Goal: Task Accomplishment & Management: Manage account settings

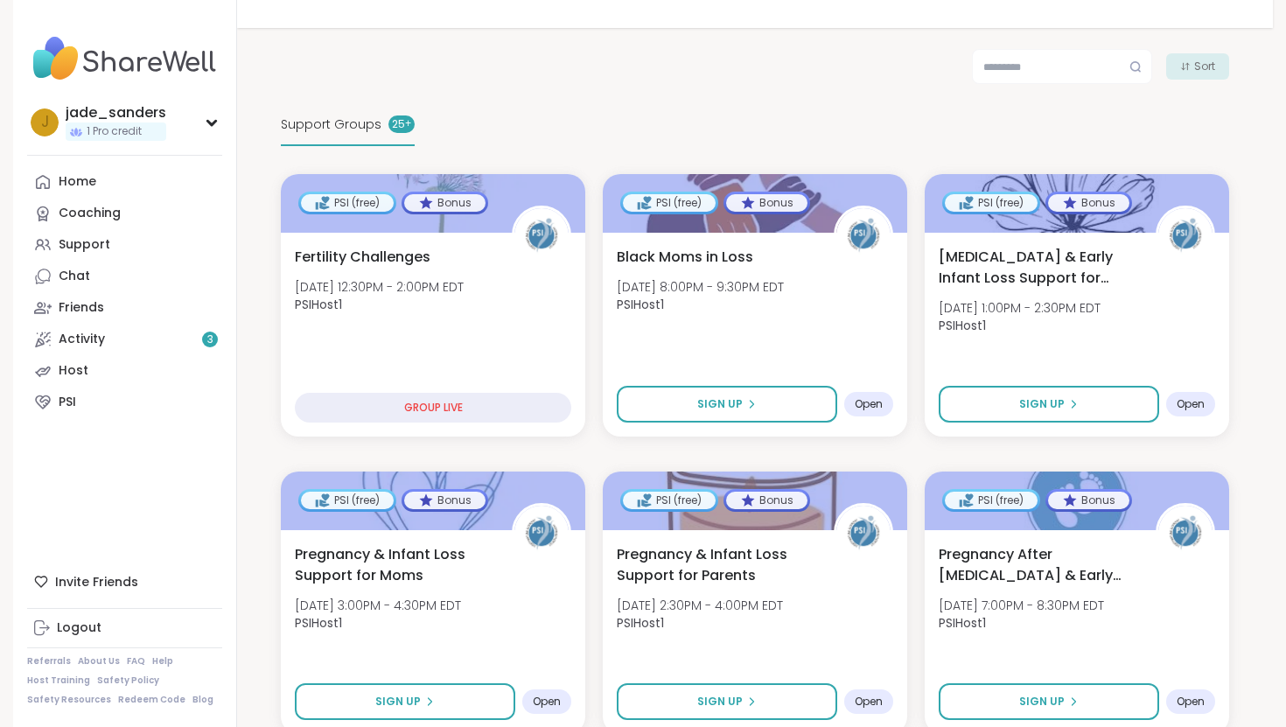
scroll to position [276, 0]
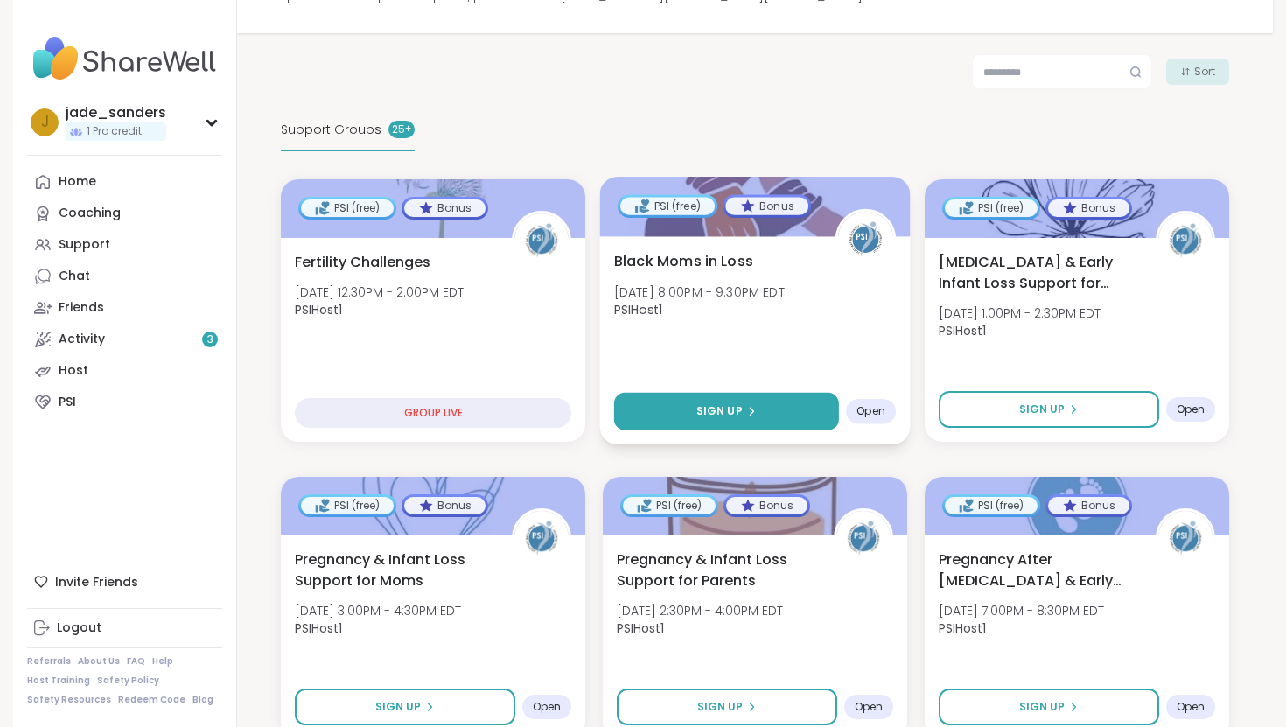
click at [723, 415] on span "Sign Up" at bounding box center [719, 411] width 46 height 16
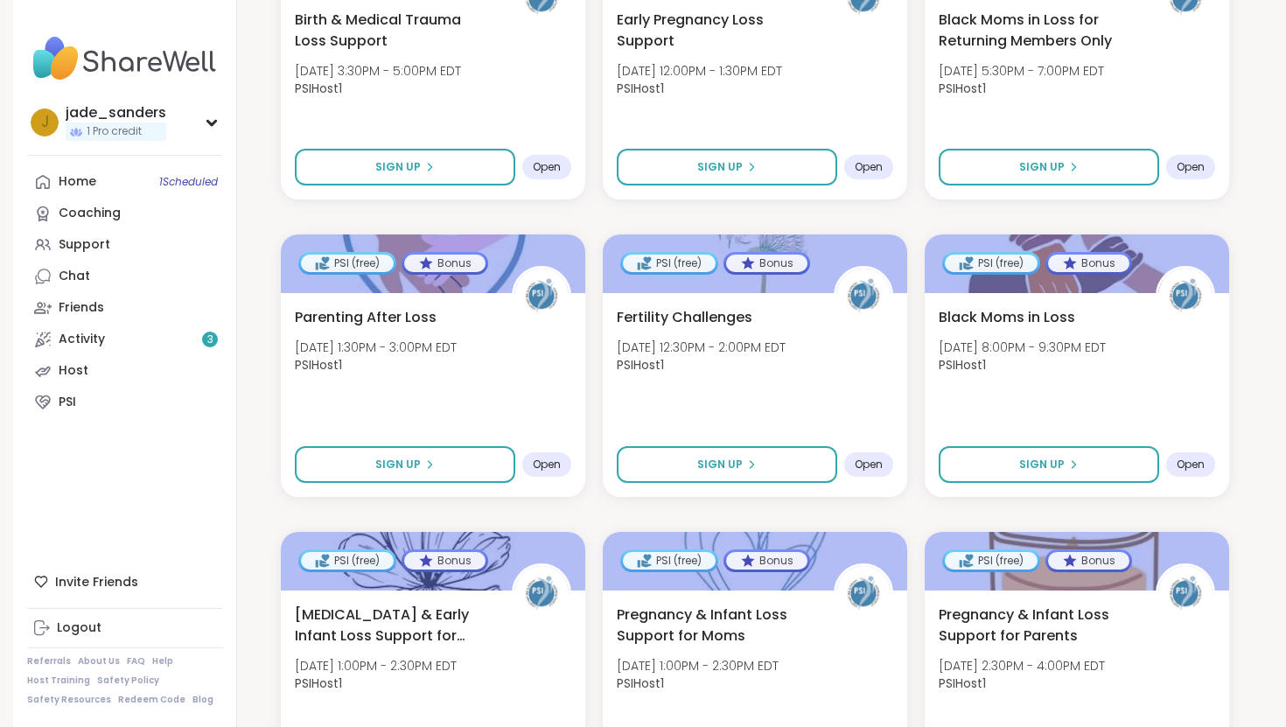
scroll to position [2007, 0]
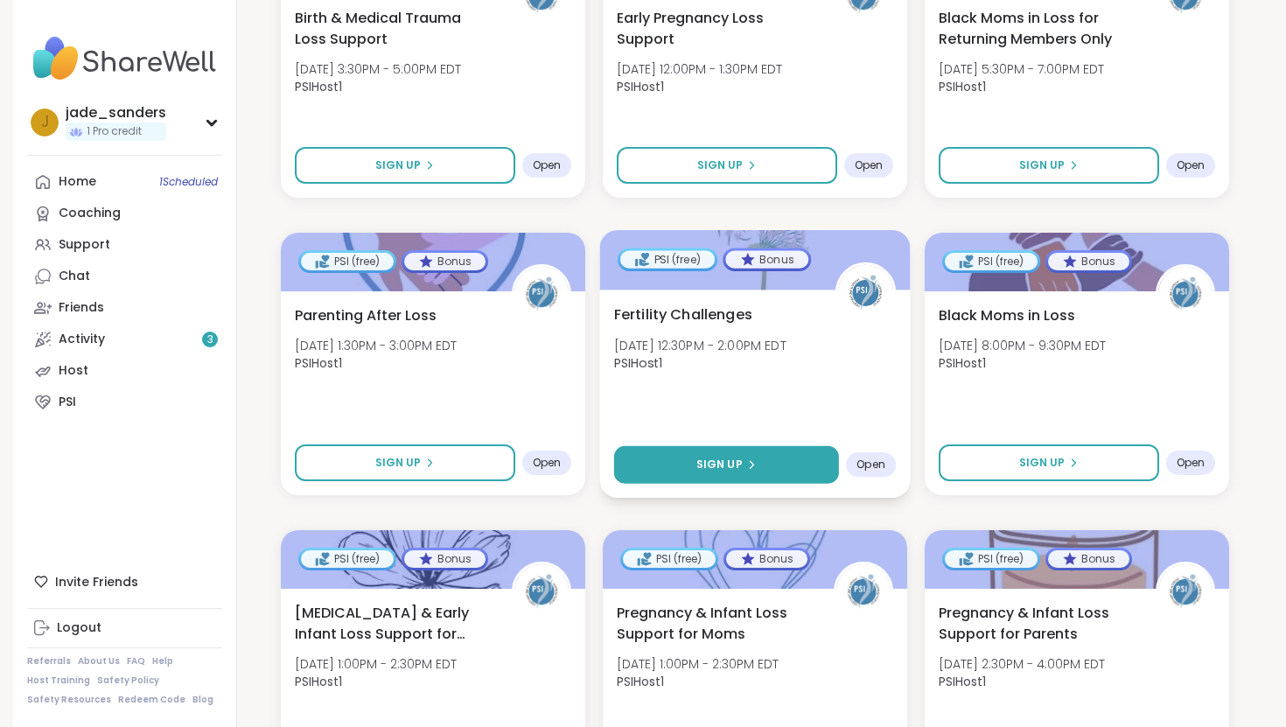
click at [756, 457] on button "Sign Up" at bounding box center [726, 465] width 225 height 38
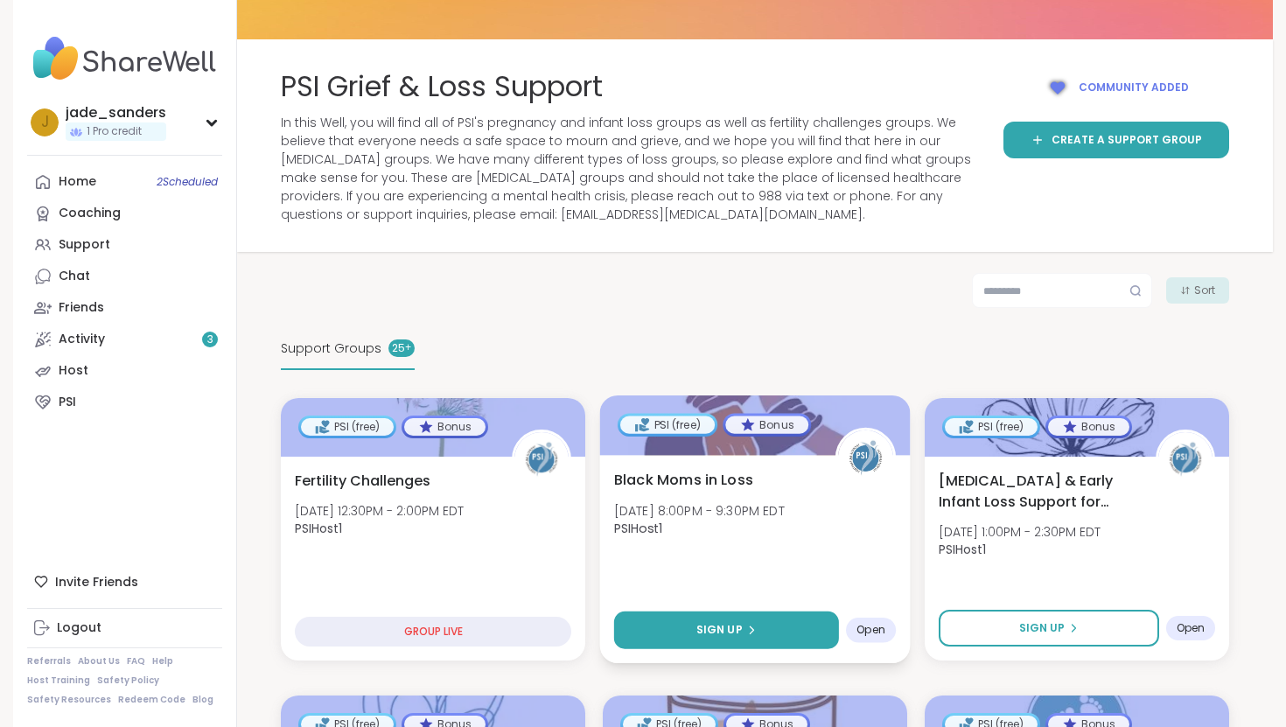
scroll to position [0, 0]
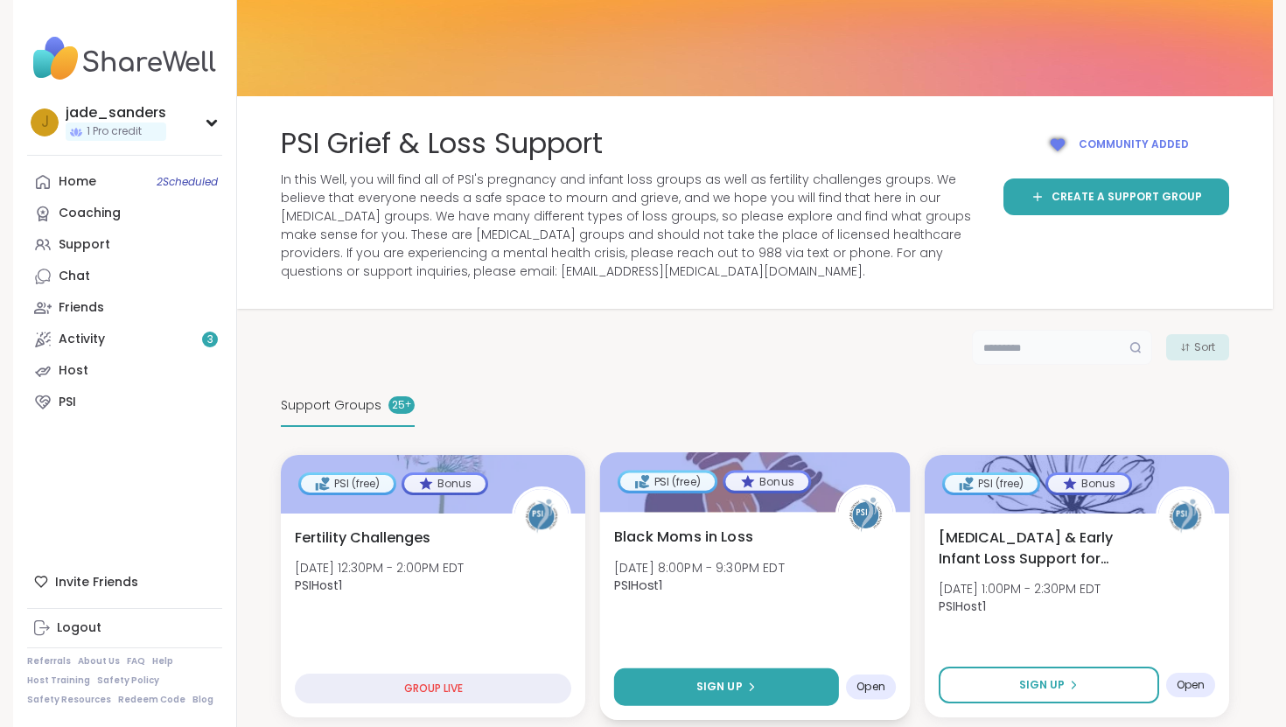
drag, startPoint x: 1001, startPoint y: 352, endPoint x: 421, endPoint y: 35, distance: 660.7
click at [108, 65] on img at bounding box center [124, 58] width 195 height 61
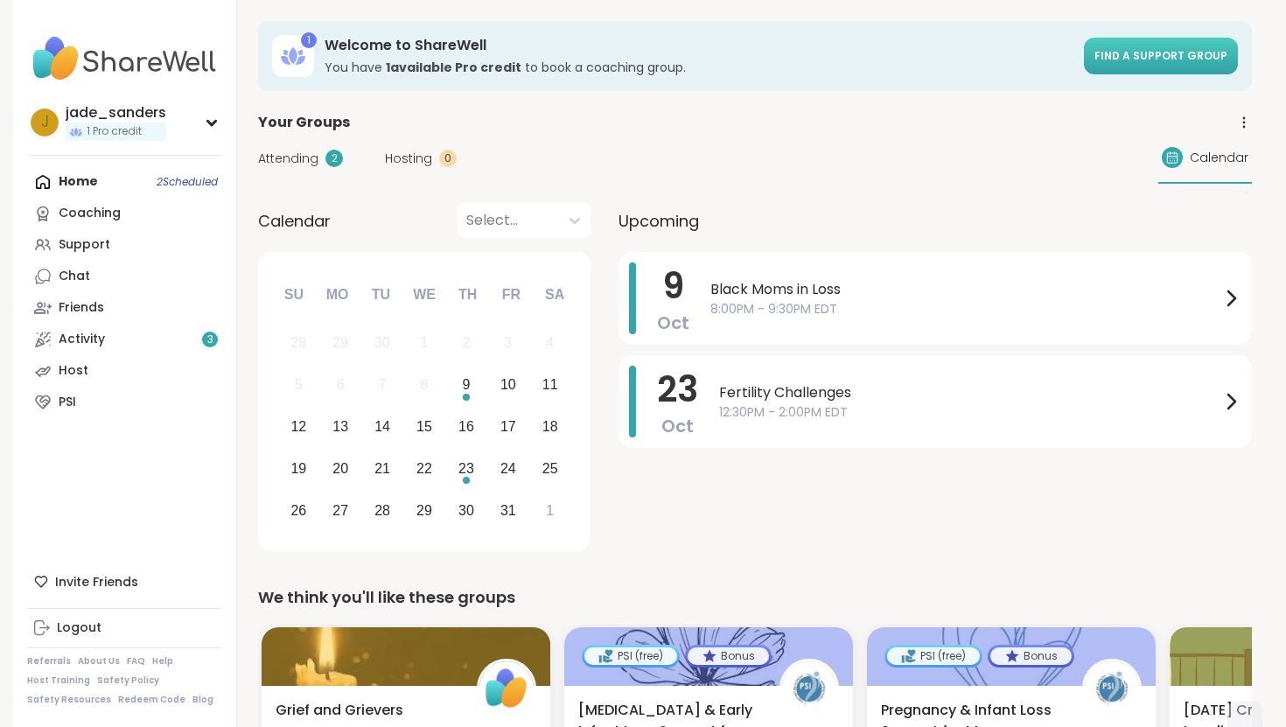
click at [1118, 65] on link "Find a support group" at bounding box center [1161, 56] width 154 height 37
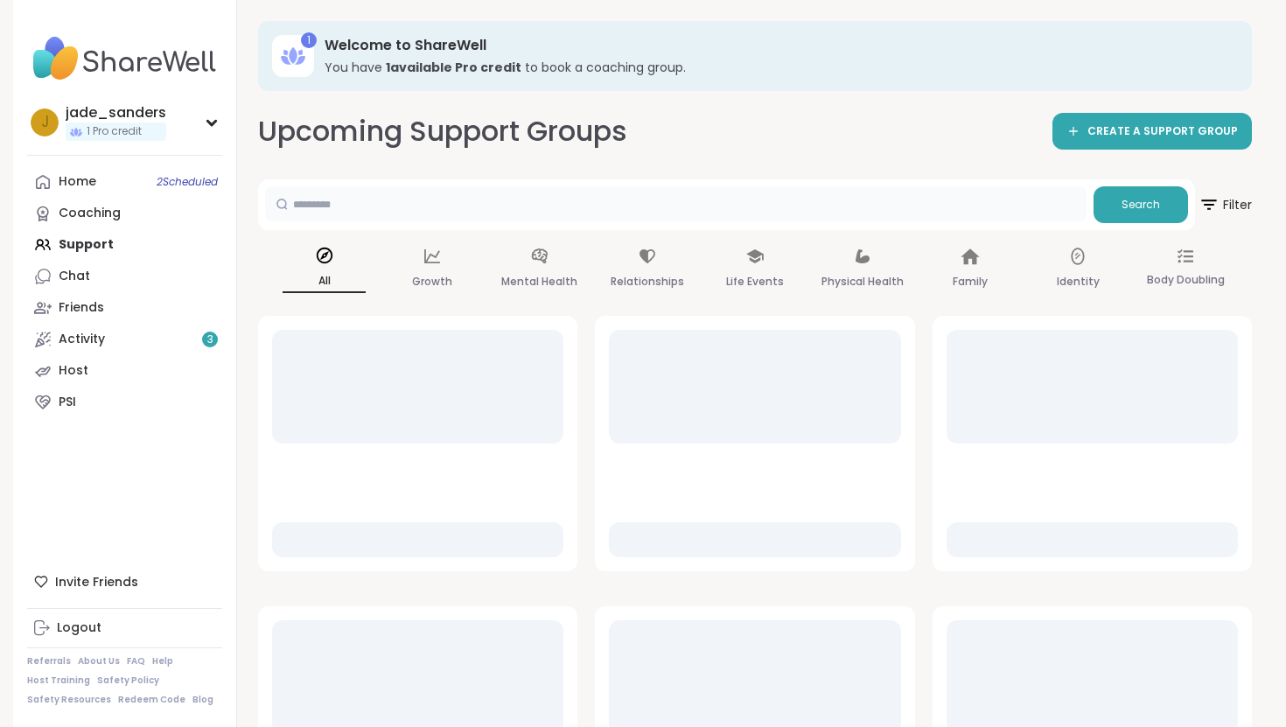
click at [567, 196] on input "text" at bounding box center [675, 203] width 821 height 35
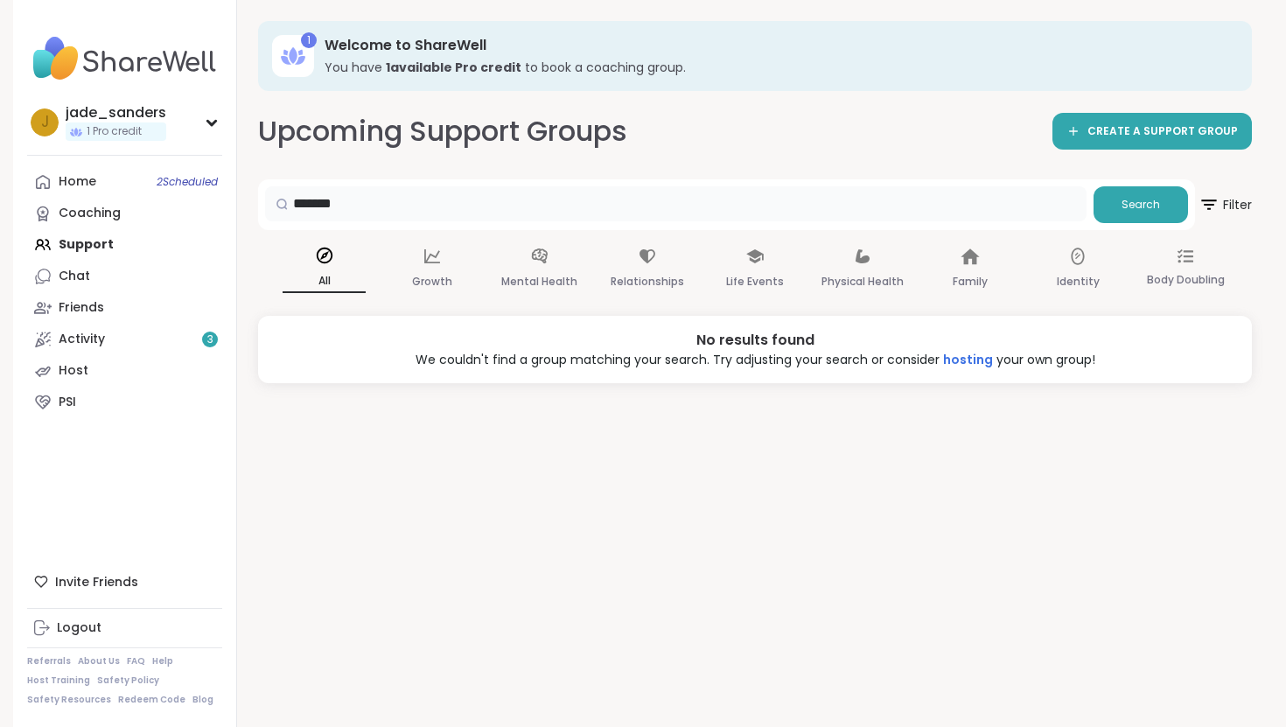
drag, startPoint x: 365, startPoint y: 203, endPoint x: 233, endPoint y: 157, distance: 140.0
click at [234, 157] on div "[PERSON_NAME] 1 Pro credit Profile Membership Settings Help Home 2 Scheduled Co…" at bounding box center [643, 363] width 1260 height 727
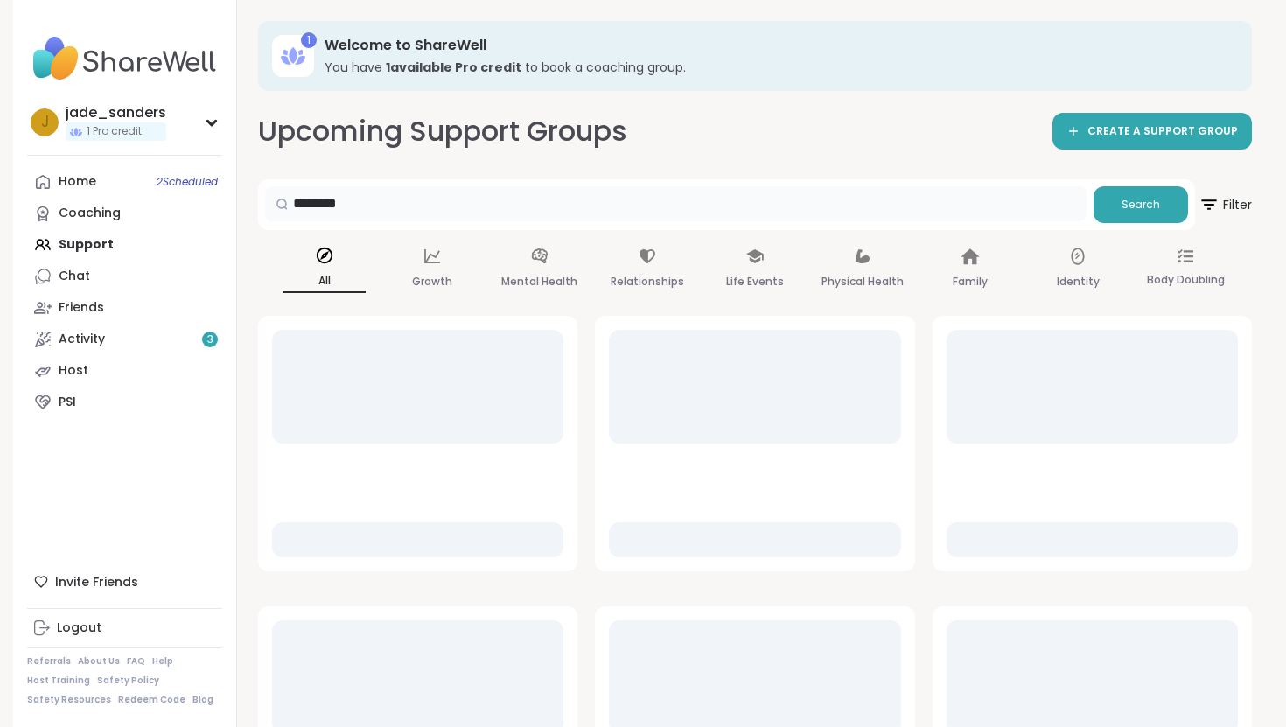
click at [300, 207] on input "********" at bounding box center [675, 203] width 821 height 35
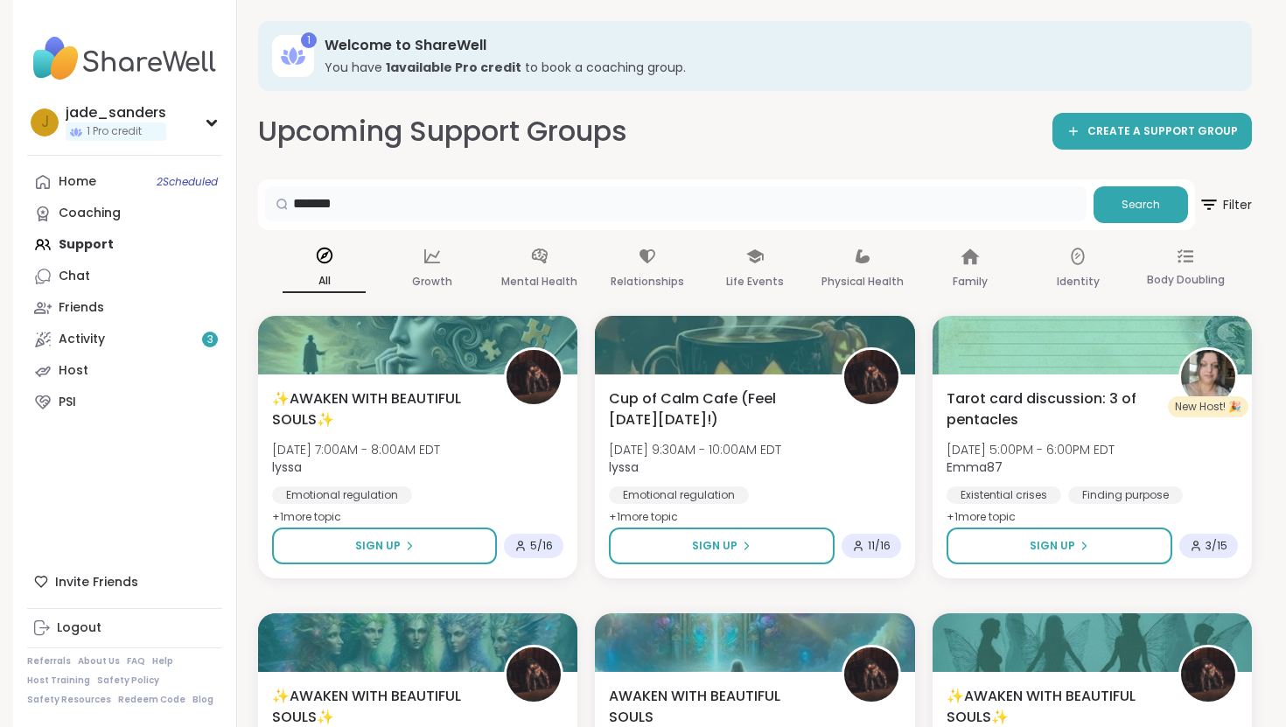
type input "*******"
click at [1218, 210] on span "Filter" at bounding box center [1225, 205] width 56 height 44
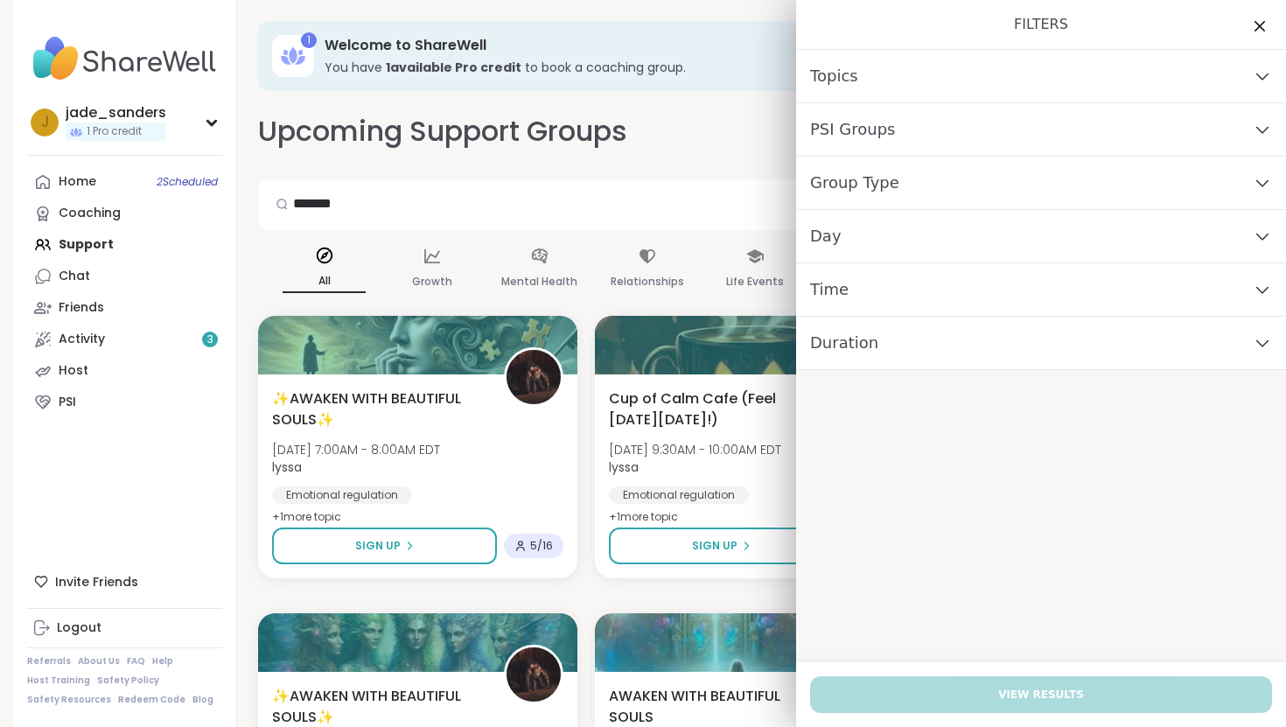
click at [1146, 133] on div "PSI Groups" at bounding box center [1041, 129] width 490 height 53
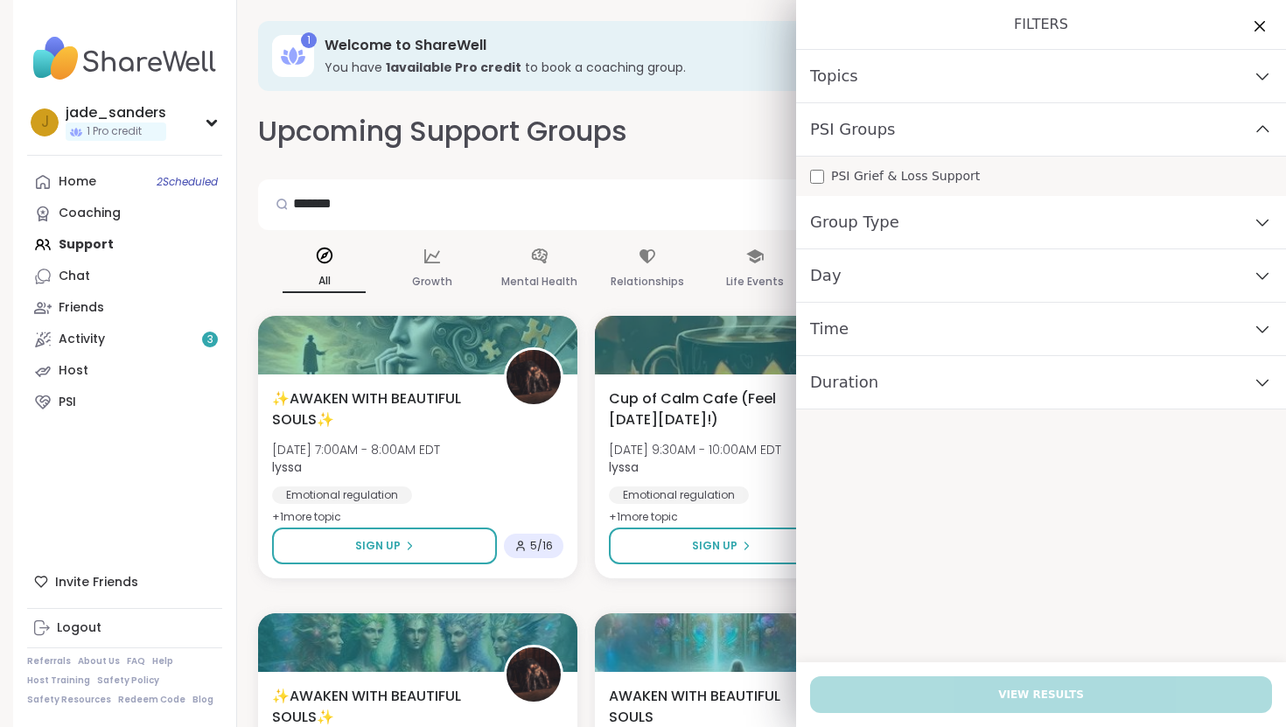
click at [1146, 133] on div "PSI Groups" at bounding box center [1041, 129] width 490 height 53
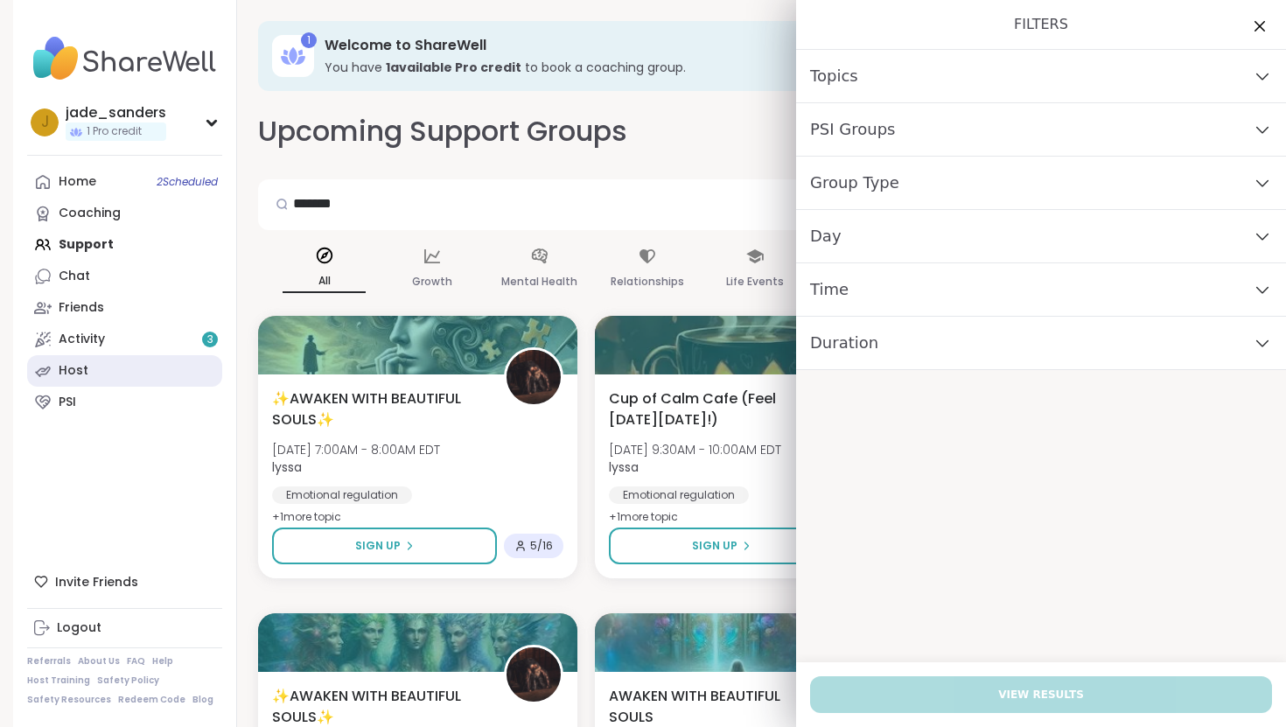
click at [67, 363] on div "Host" at bounding box center [74, 370] width 30 height 17
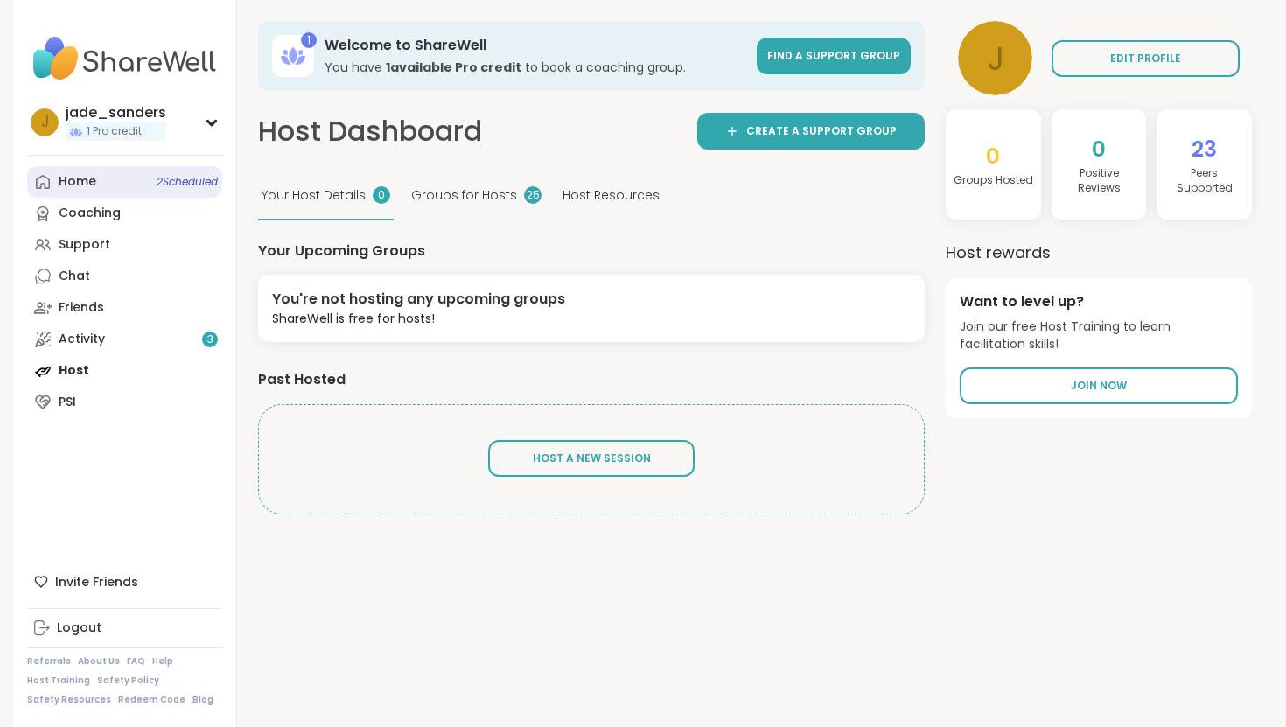
click at [101, 185] on link "Home 2 Scheduled" at bounding box center [124, 181] width 195 height 31
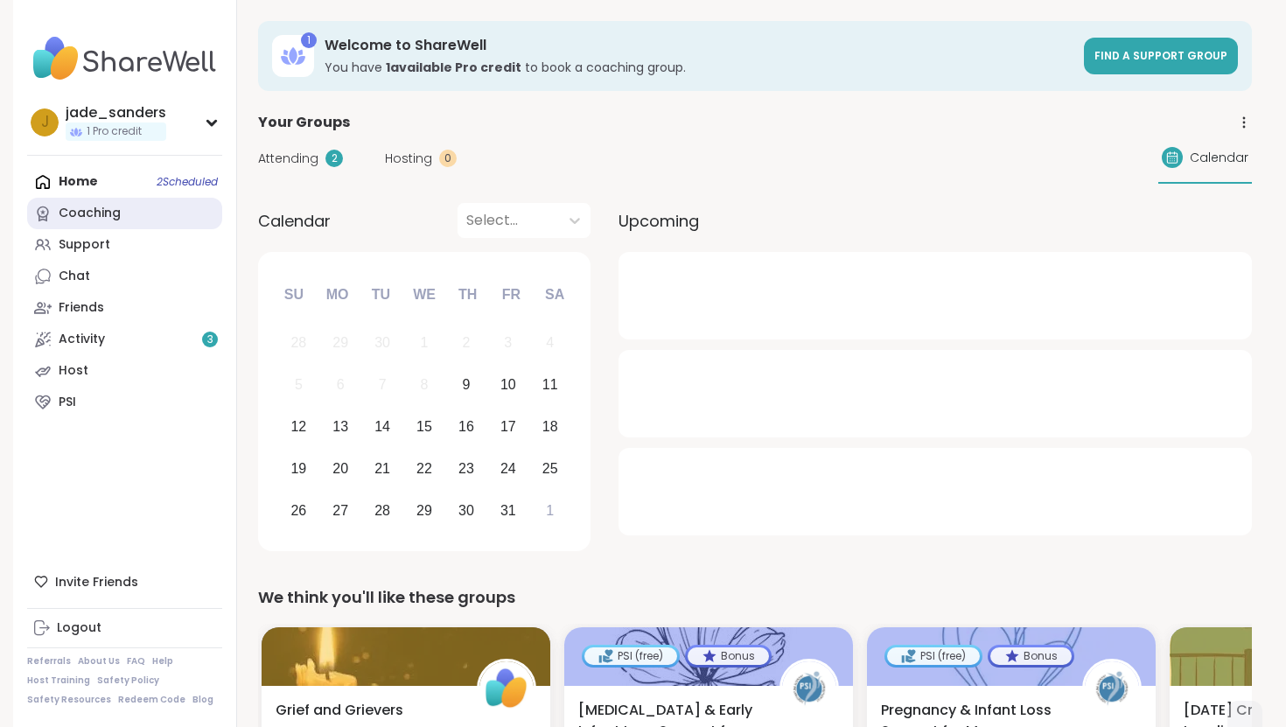
click at [89, 209] on div "Coaching" at bounding box center [90, 213] width 62 height 17
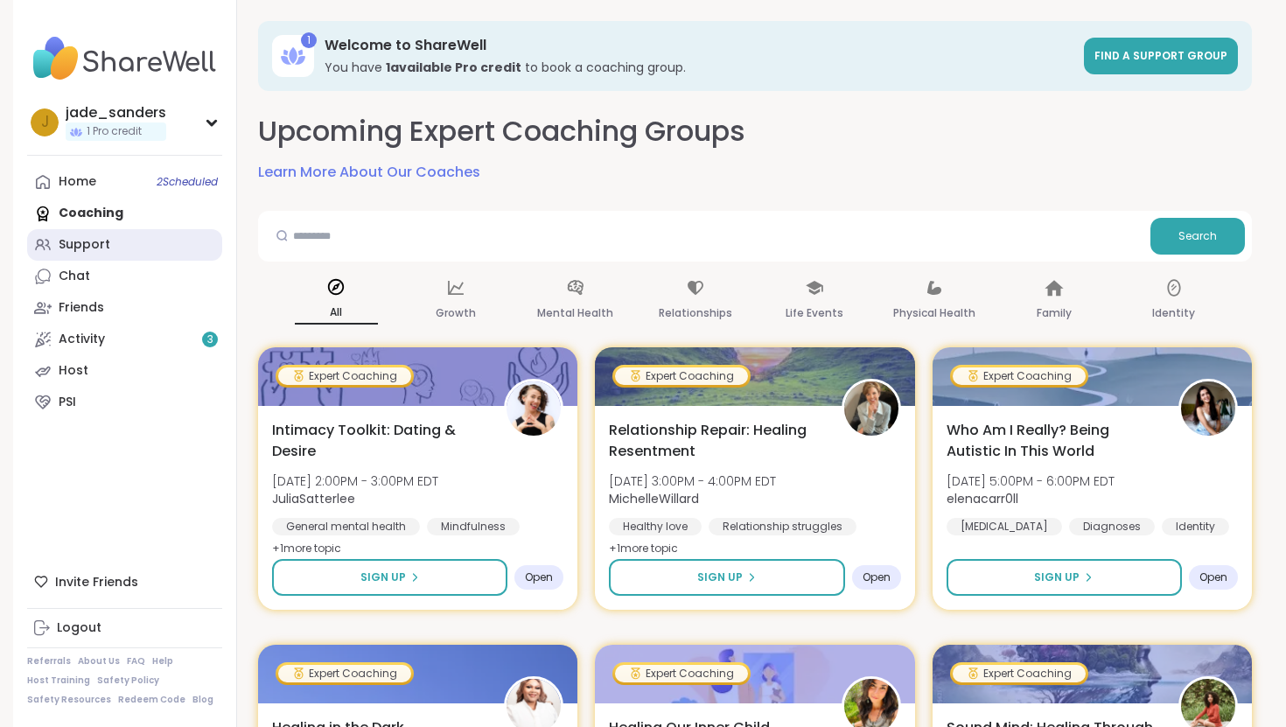
click at [66, 240] on div "Support" at bounding box center [85, 244] width 52 height 17
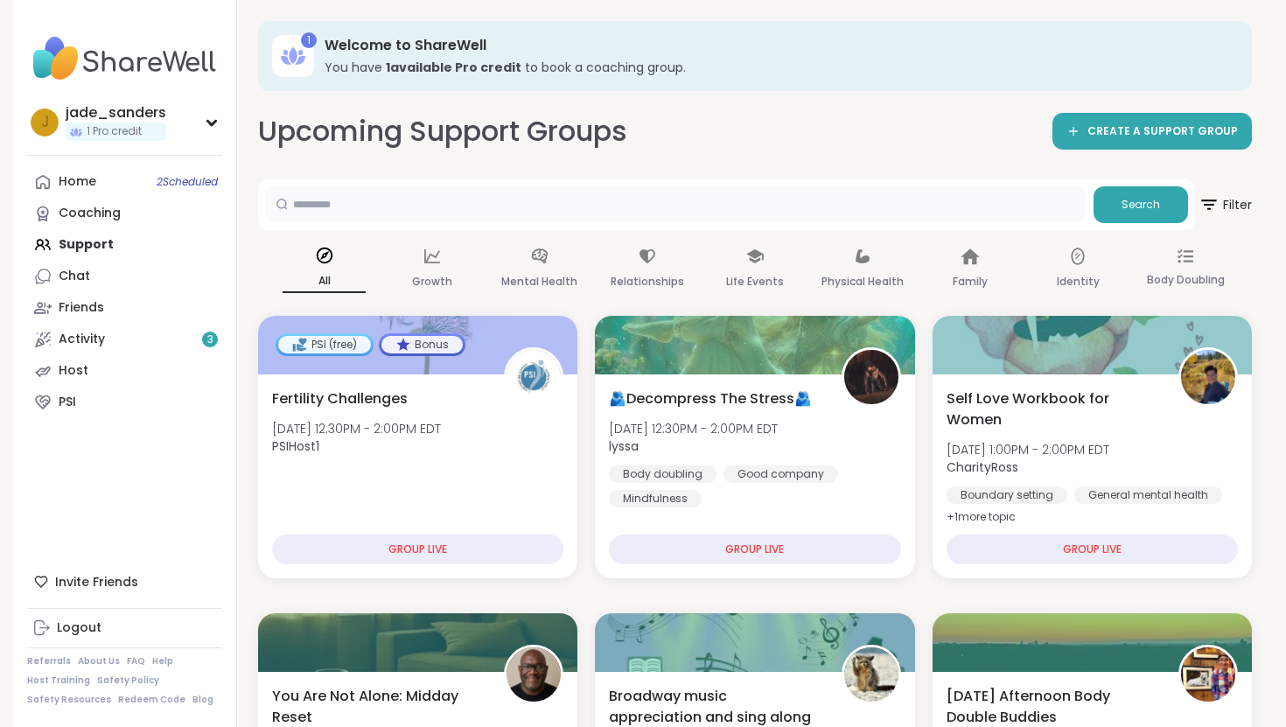
click at [354, 195] on input "text" at bounding box center [675, 203] width 821 height 35
type input "*******"
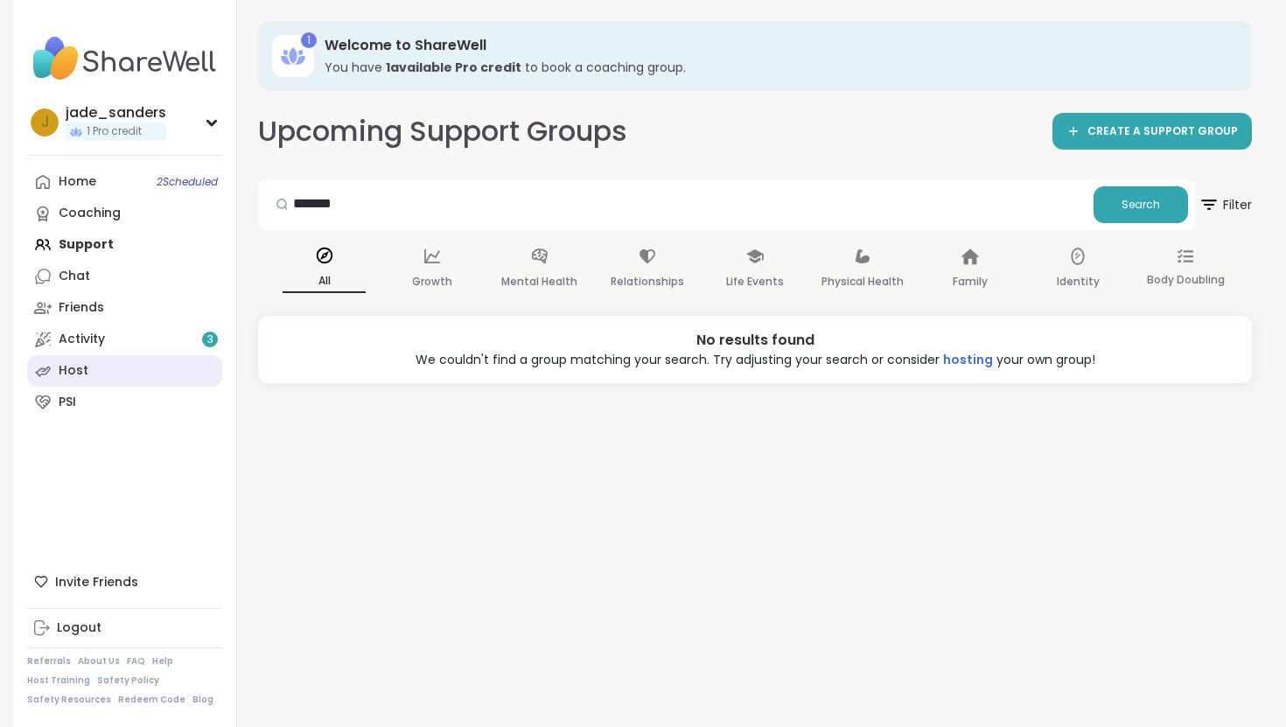
click at [103, 374] on link "Host" at bounding box center [124, 370] width 195 height 31
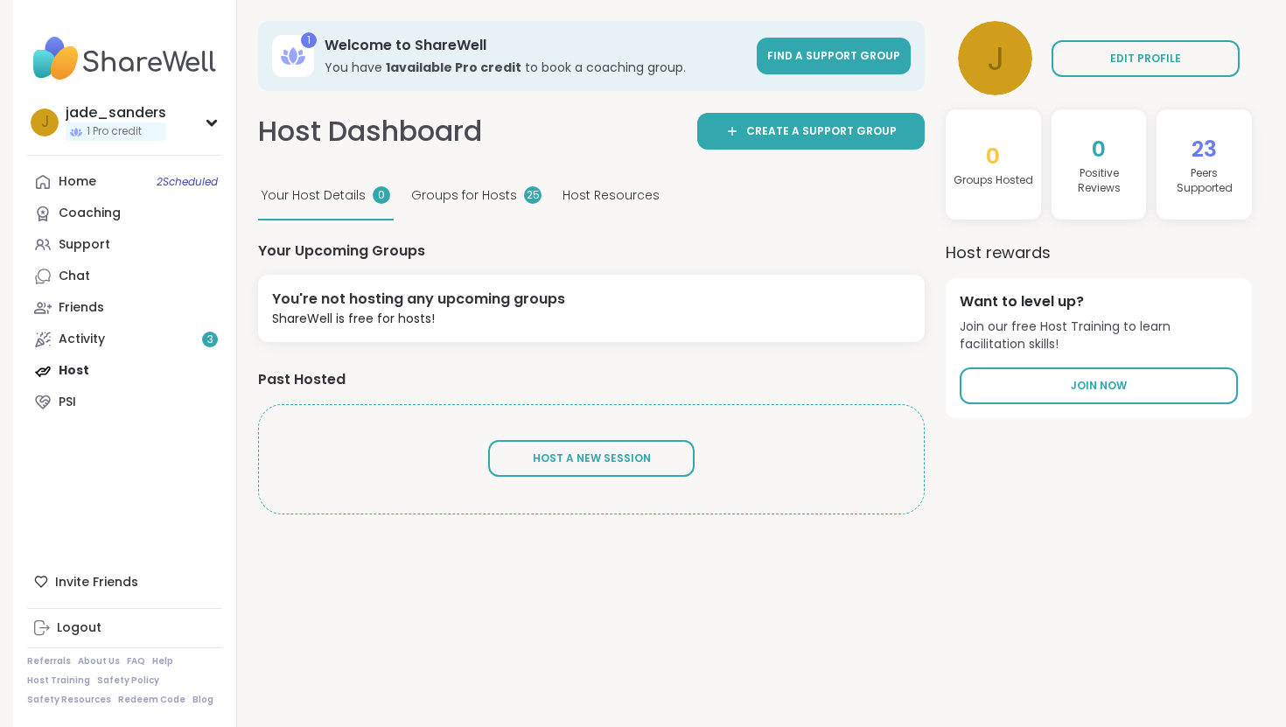
click at [1192, 161] on span "23" at bounding box center [1203, 149] width 25 height 31
click at [1210, 144] on span "23" at bounding box center [1203, 149] width 25 height 31
click at [117, 332] on link "Activity 3" at bounding box center [124, 339] width 195 height 31
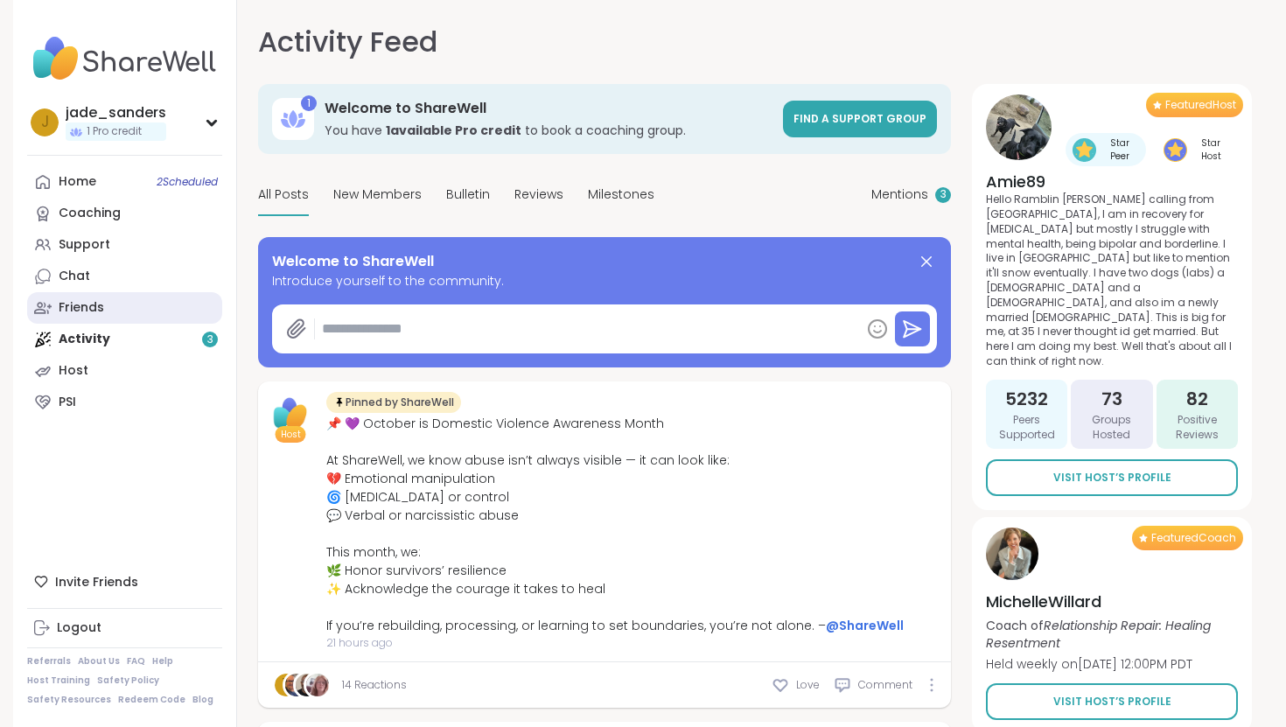
click at [149, 301] on link "Friends" at bounding box center [124, 307] width 195 height 31
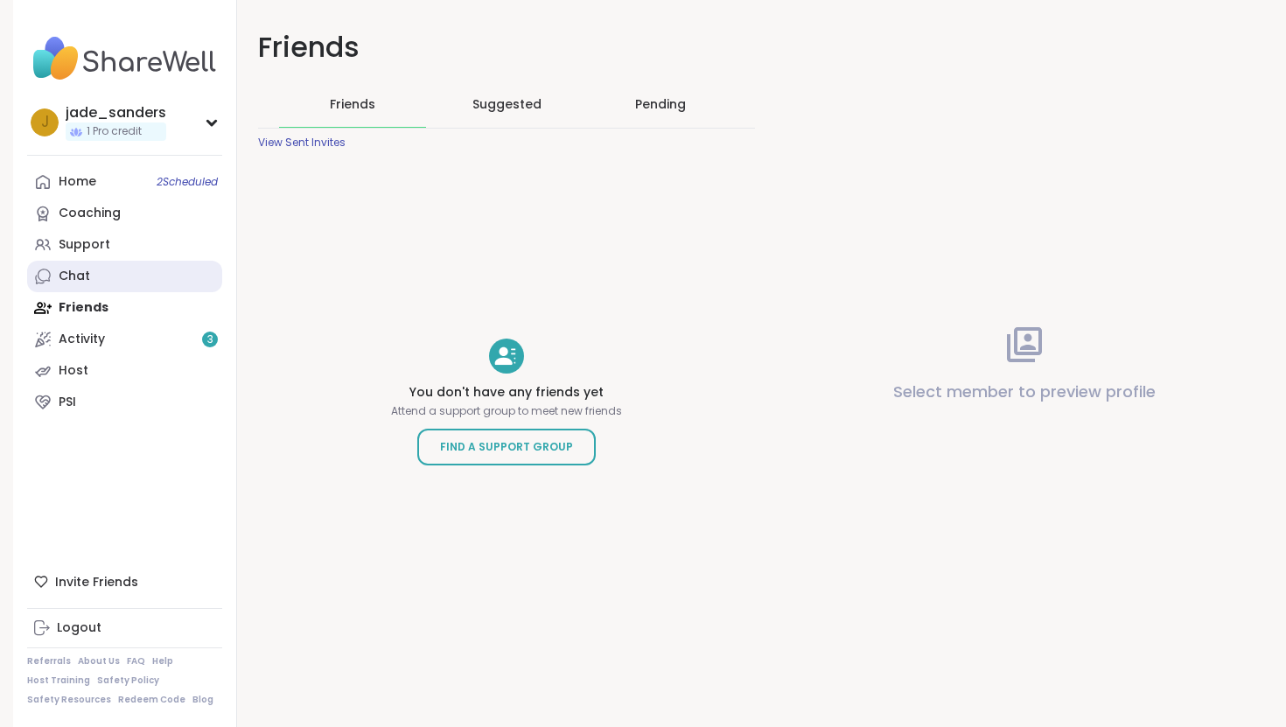
click at [123, 278] on link "Chat" at bounding box center [124, 276] width 195 height 31
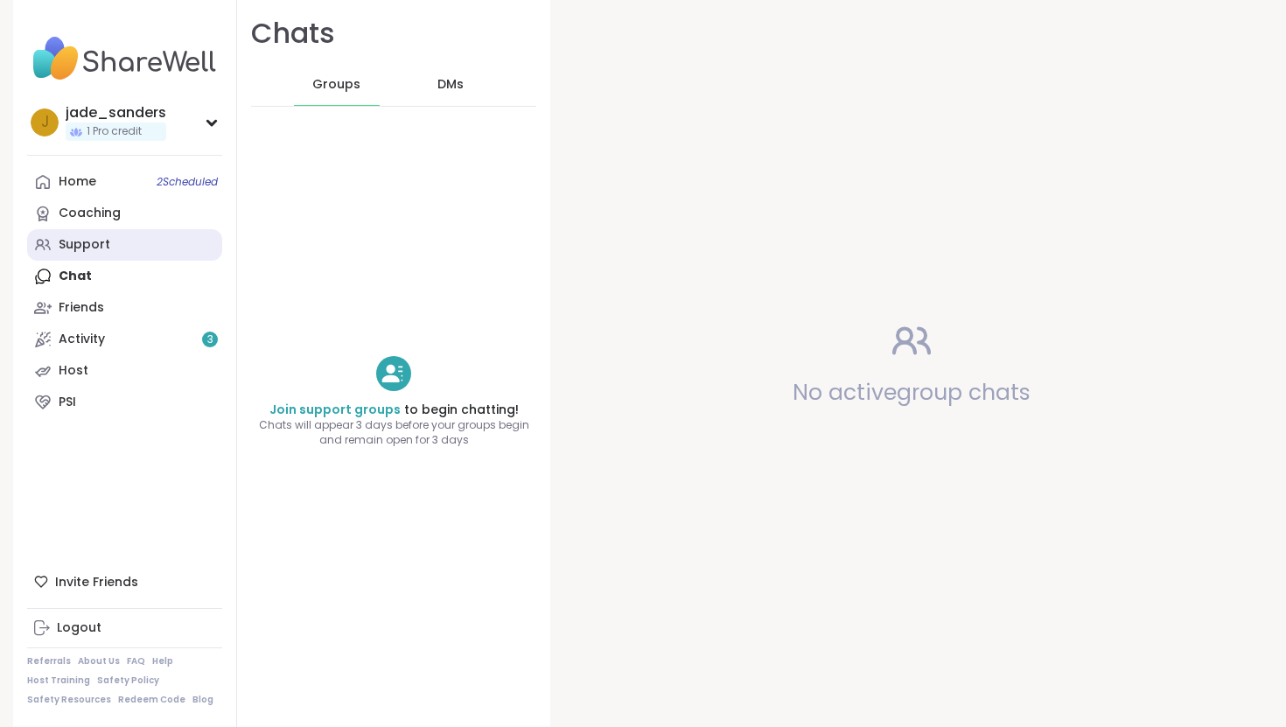
click at [121, 251] on link "Support" at bounding box center [124, 244] width 195 height 31
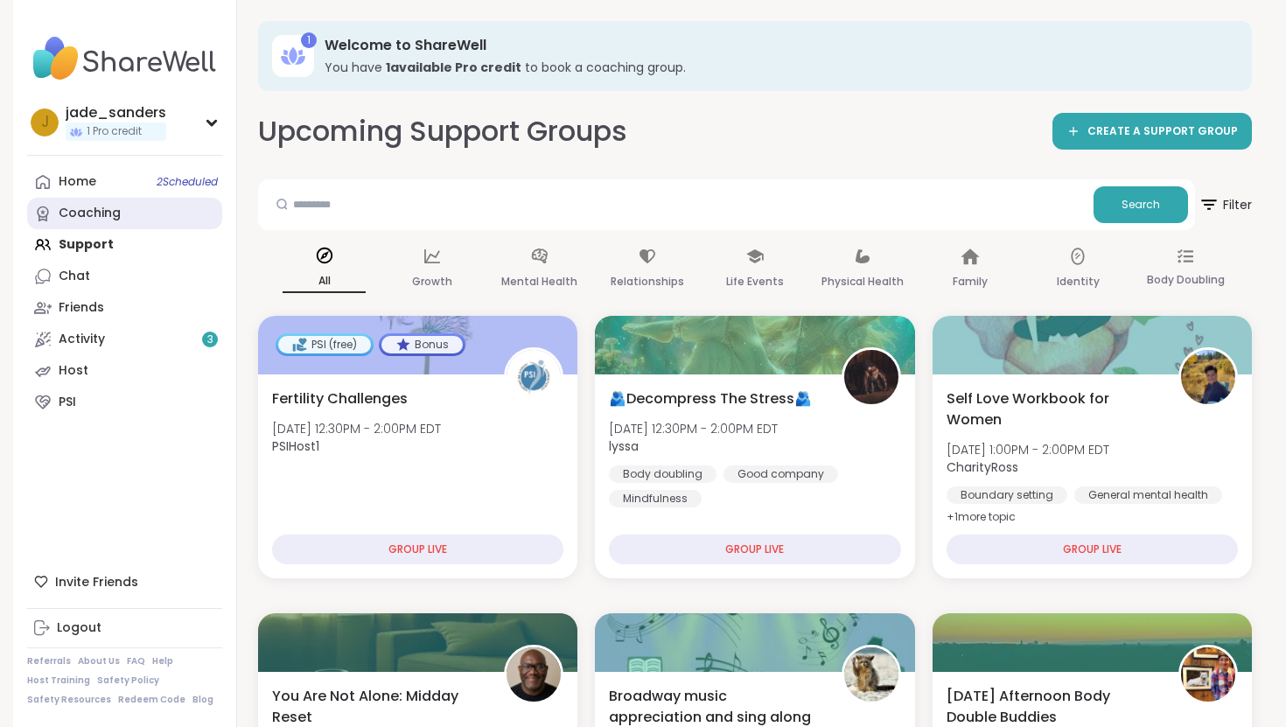
click at [129, 227] on link "Coaching" at bounding box center [124, 213] width 195 height 31
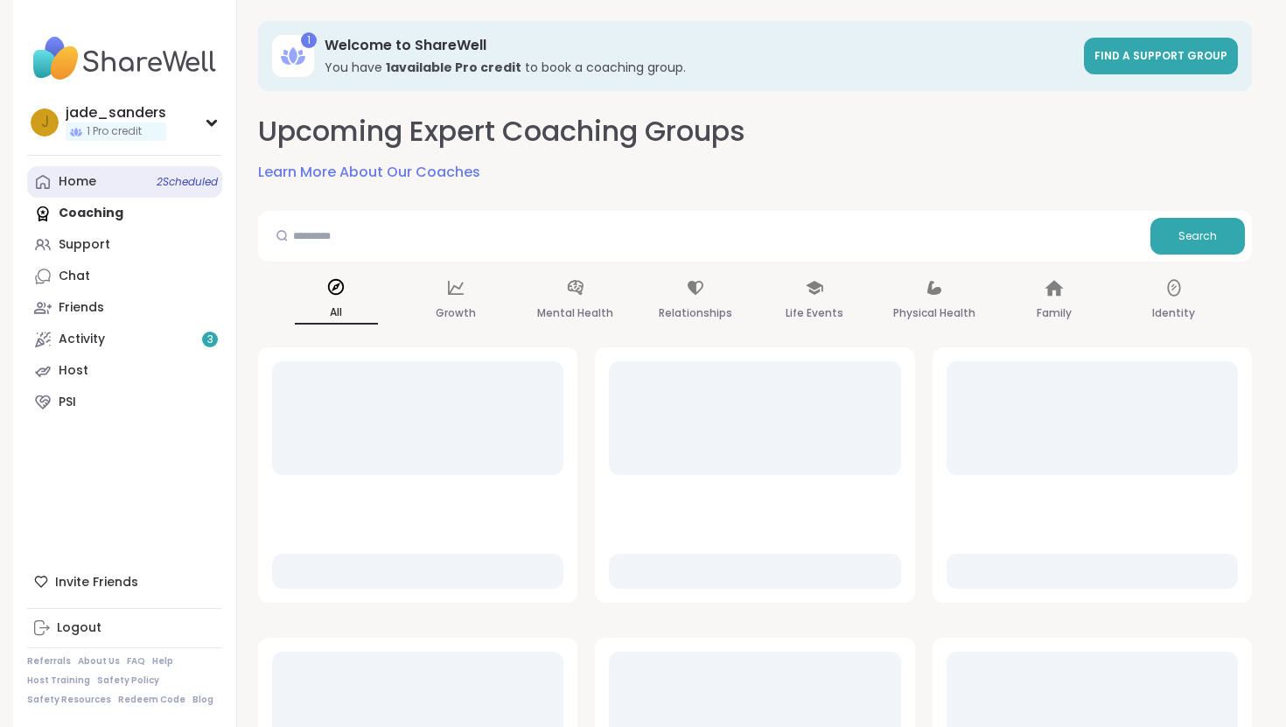
click at [92, 192] on link "Home 2 Scheduled" at bounding box center [124, 181] width 195 height 31
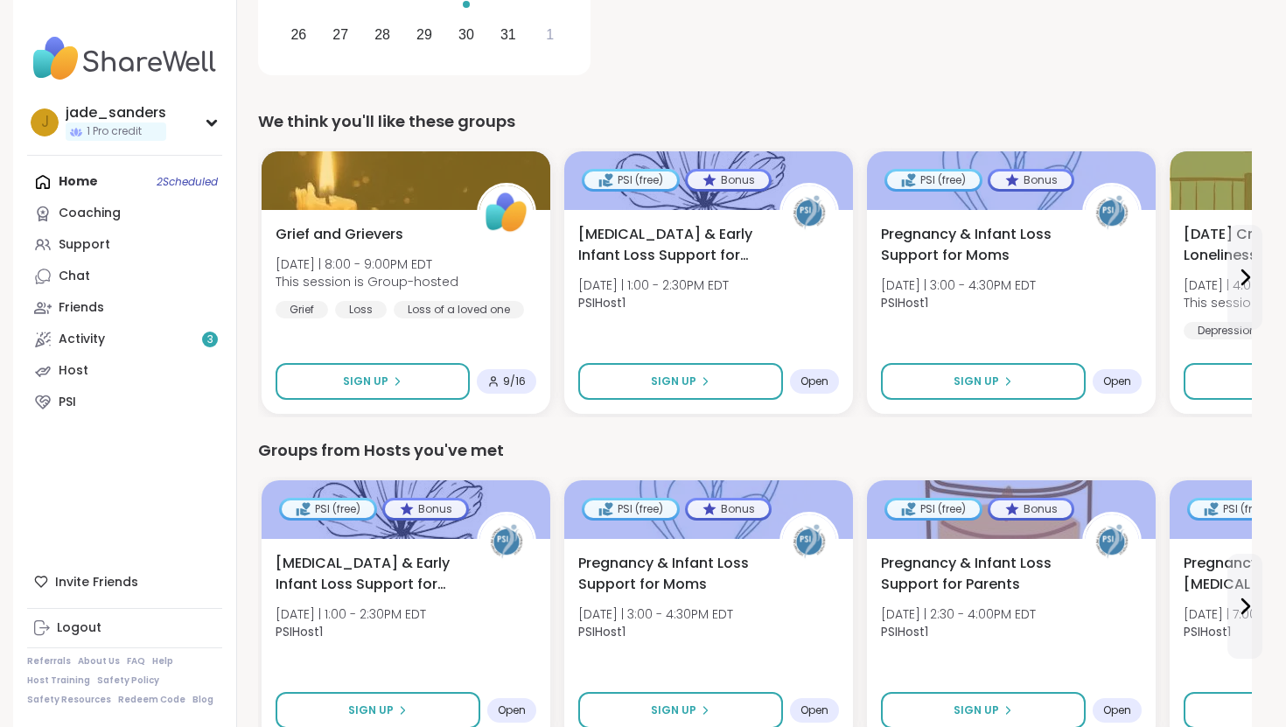
scroll to position [477, 0]
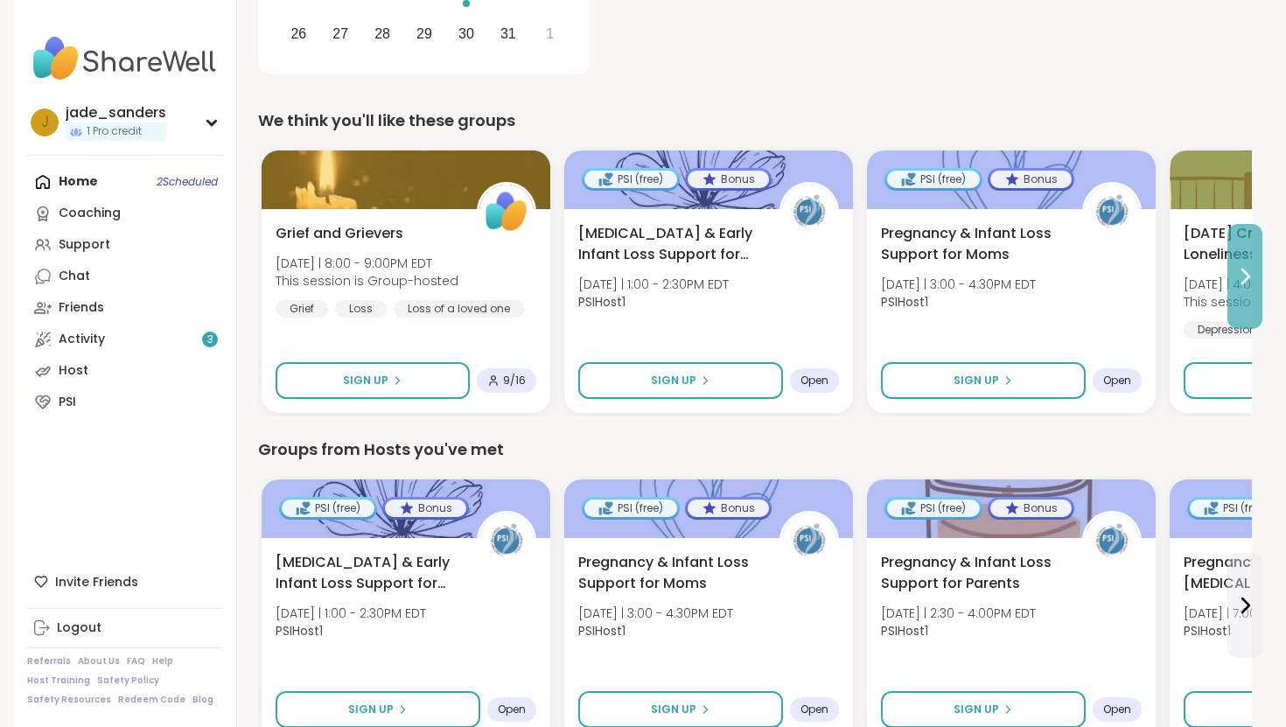
click at [1254, 276] on icon at bounding box center [1244, 276] width 21 height 21
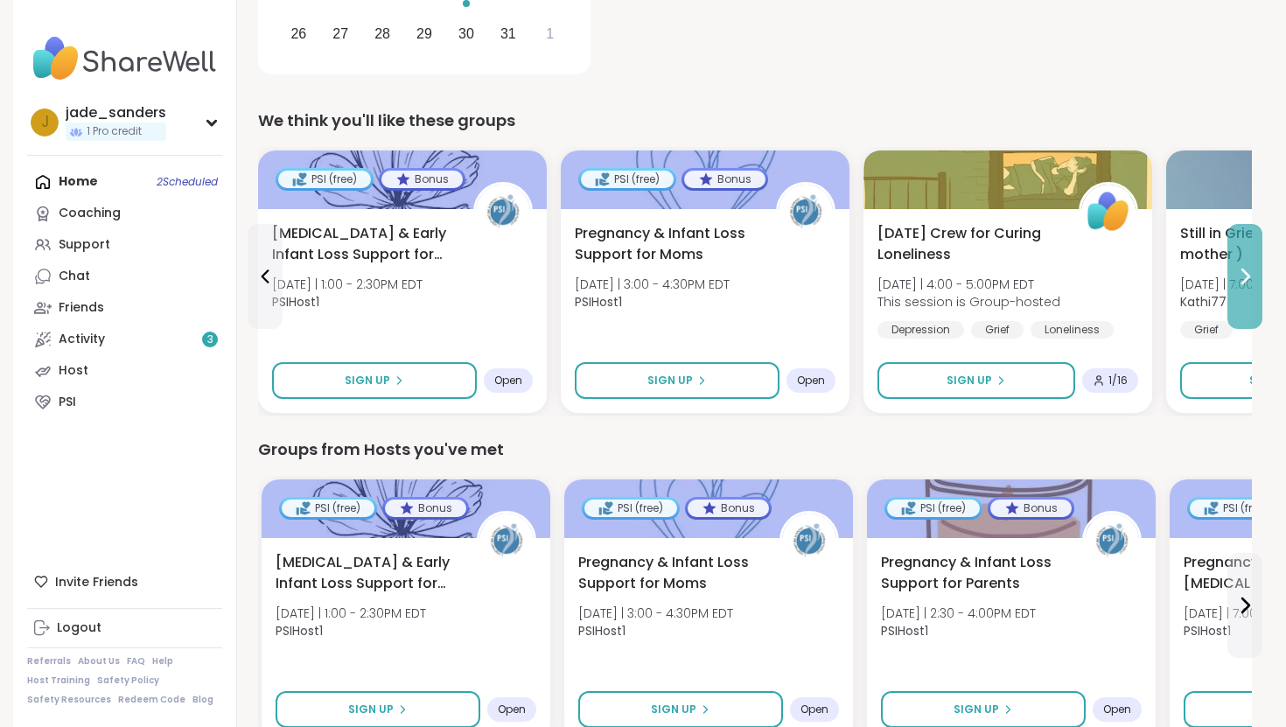
click at [1254, 276] on icon at bounding box center [1244, 276] width 21 height 21
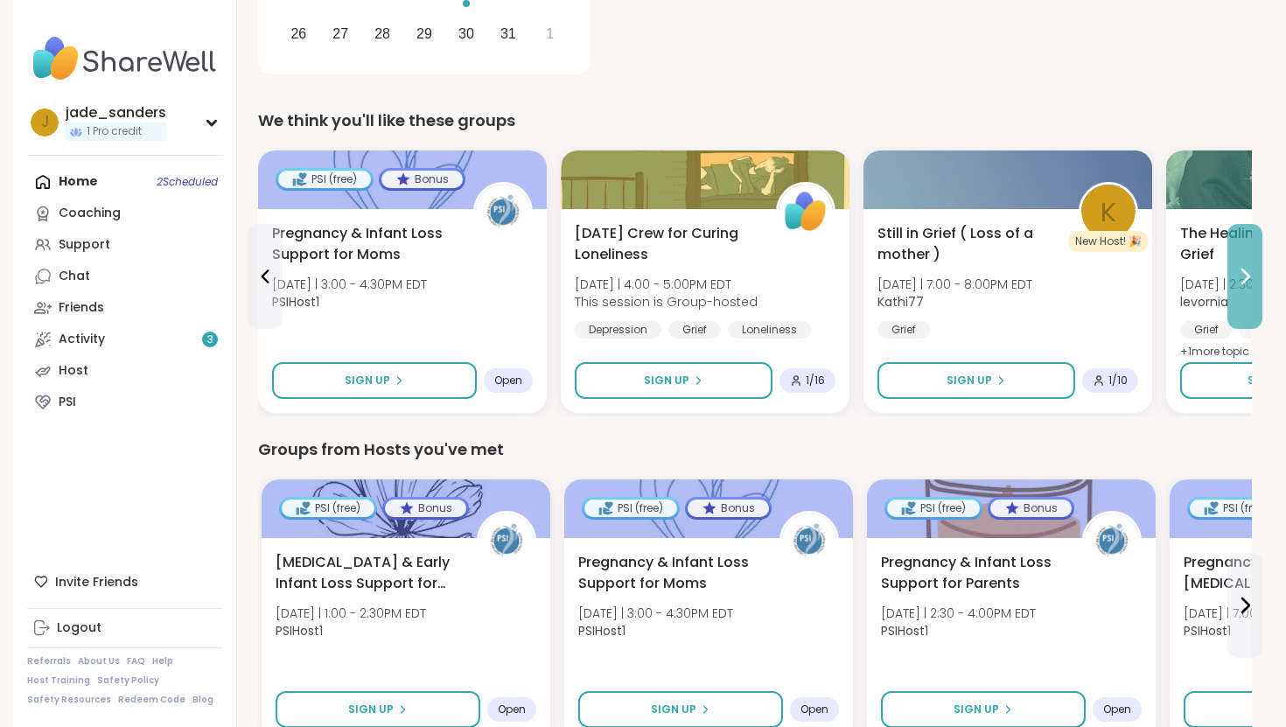
click at [1246, 275] on icon at bounding box center [1244, 276] width 21 height 21
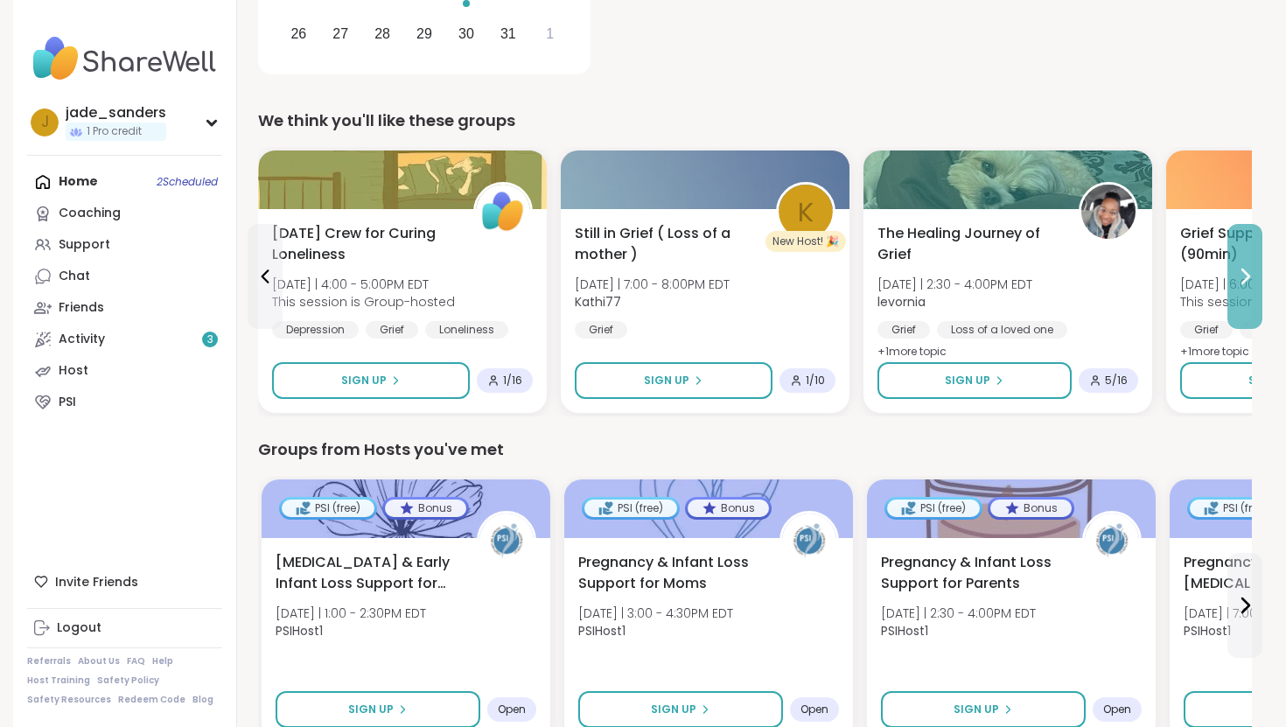
click at [1246, 275] on icon at bounding box center [1244, 276] width 21 height 21
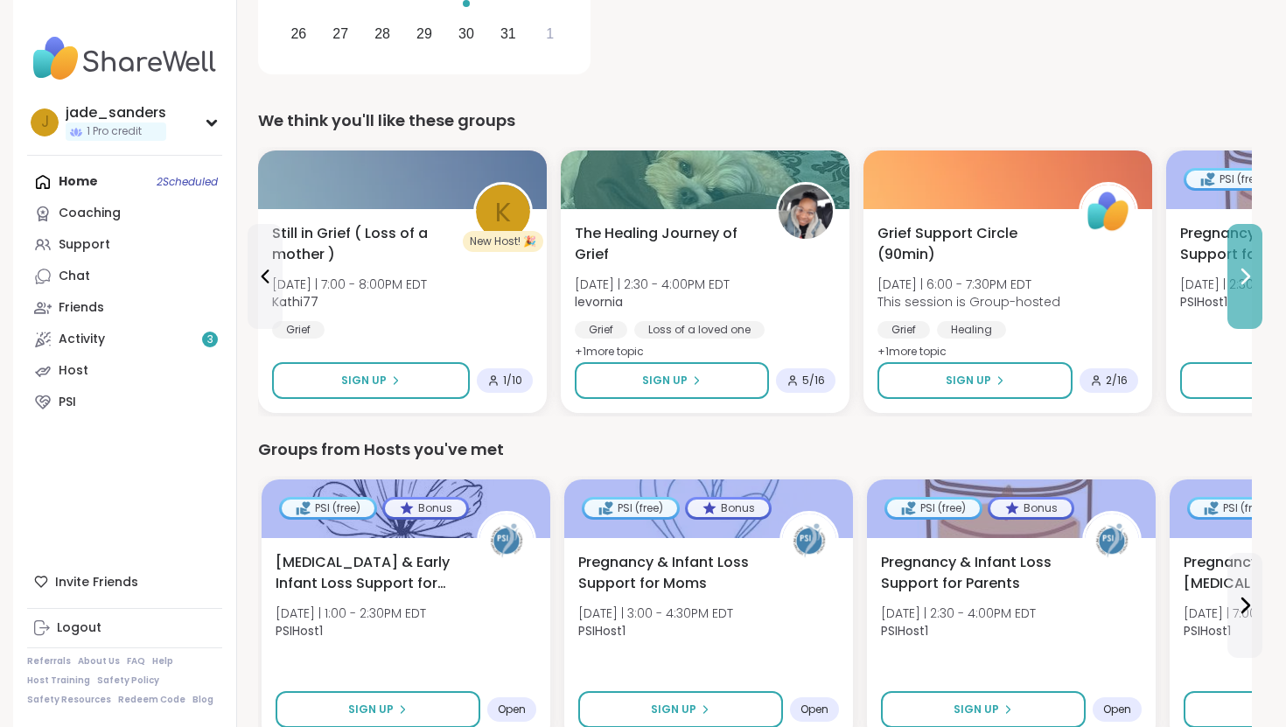
click at [1246, 275] on icon at bounding box center [1244, 276] width 21 height 21
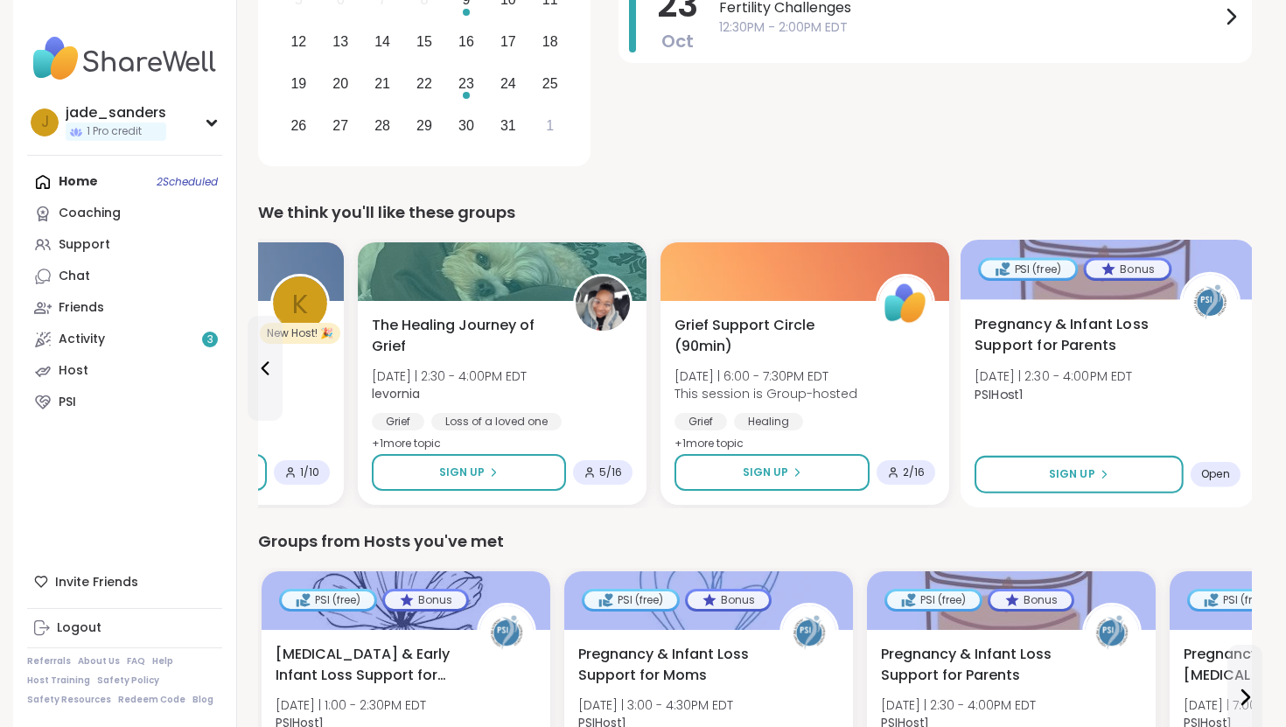
scroll to position [0, 0]
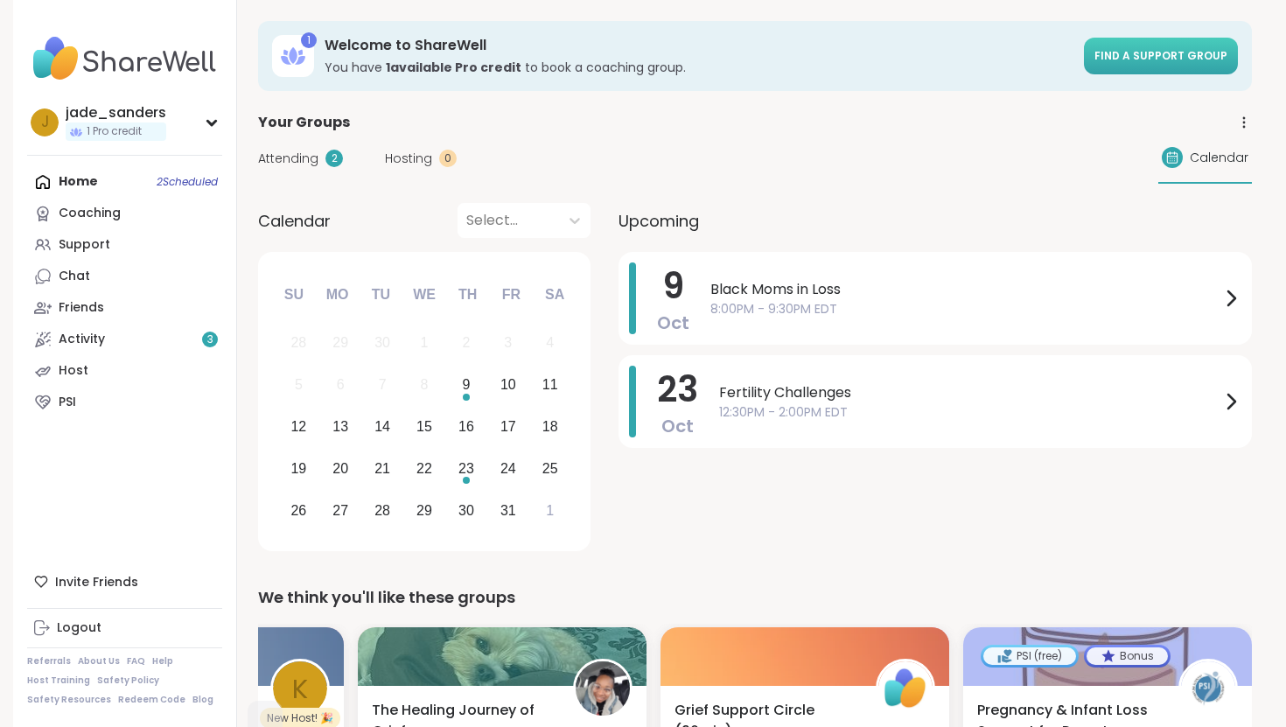
click at [1129, 64] on link "Find a support group" at bounding box center [1161, 56] width 154 height 37
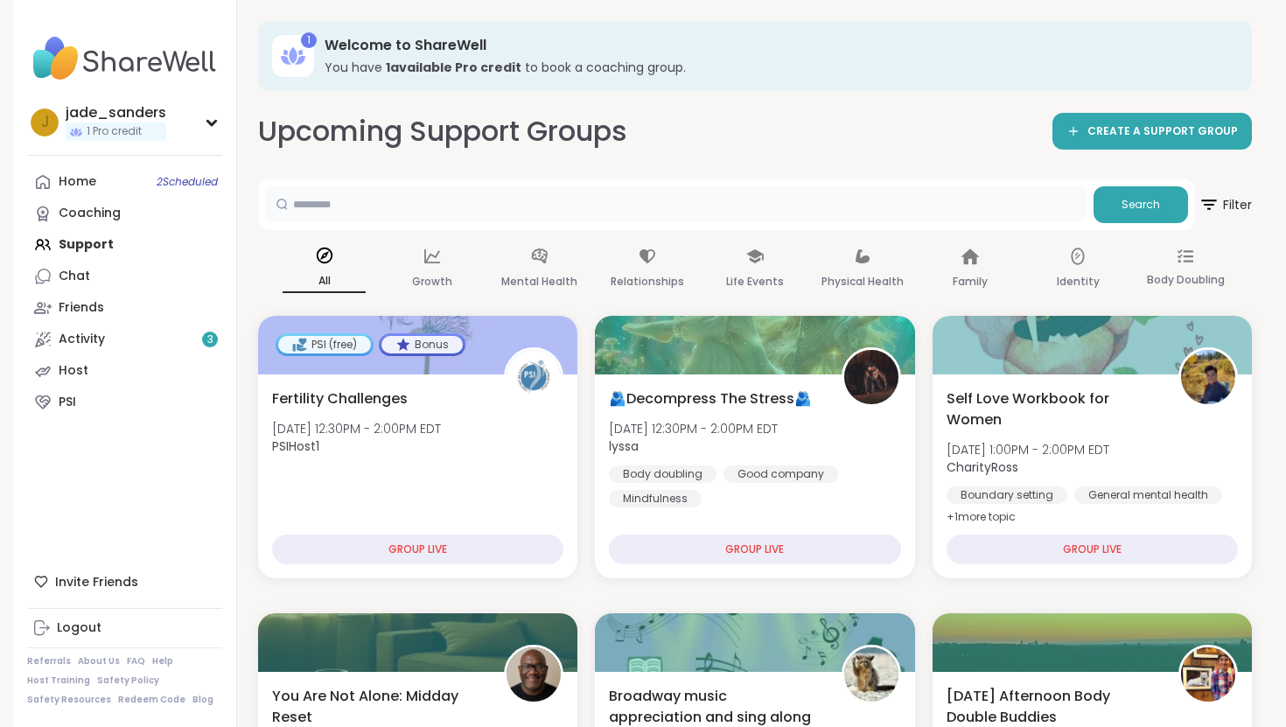
click at [572, 204] on input "text" at bounding box center [675, 203] width 821 height 35
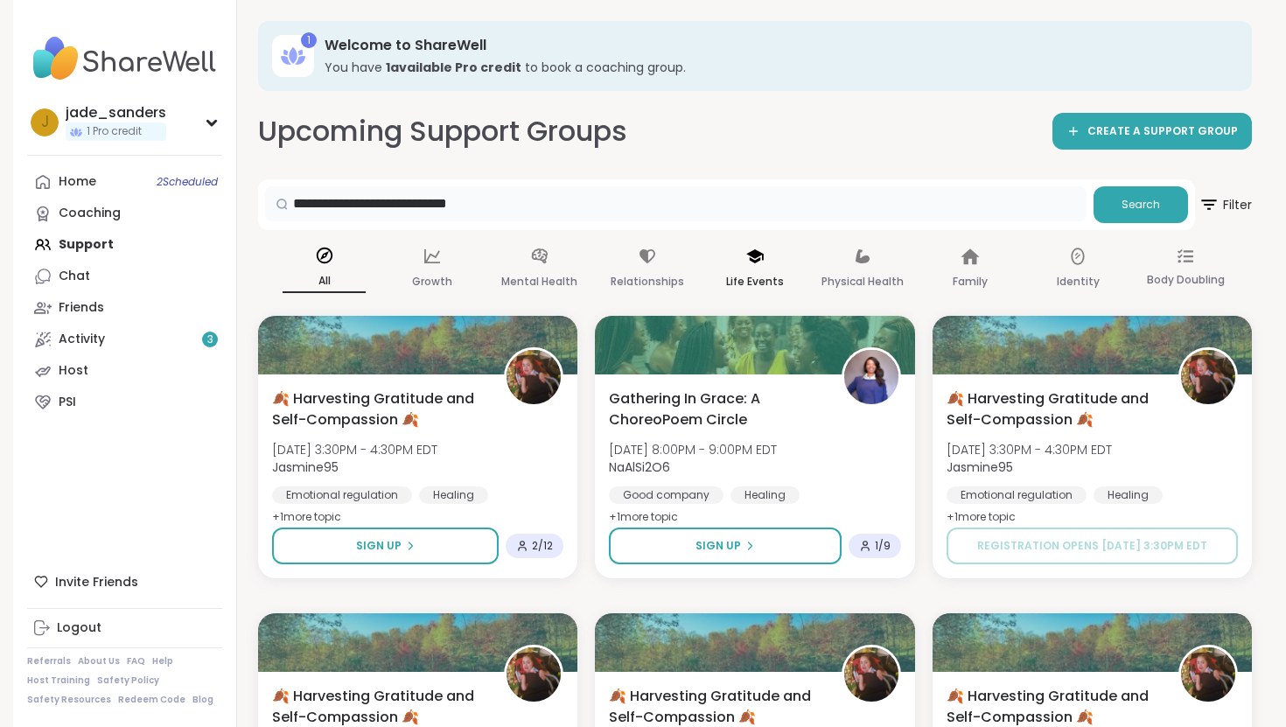
type input "**********"
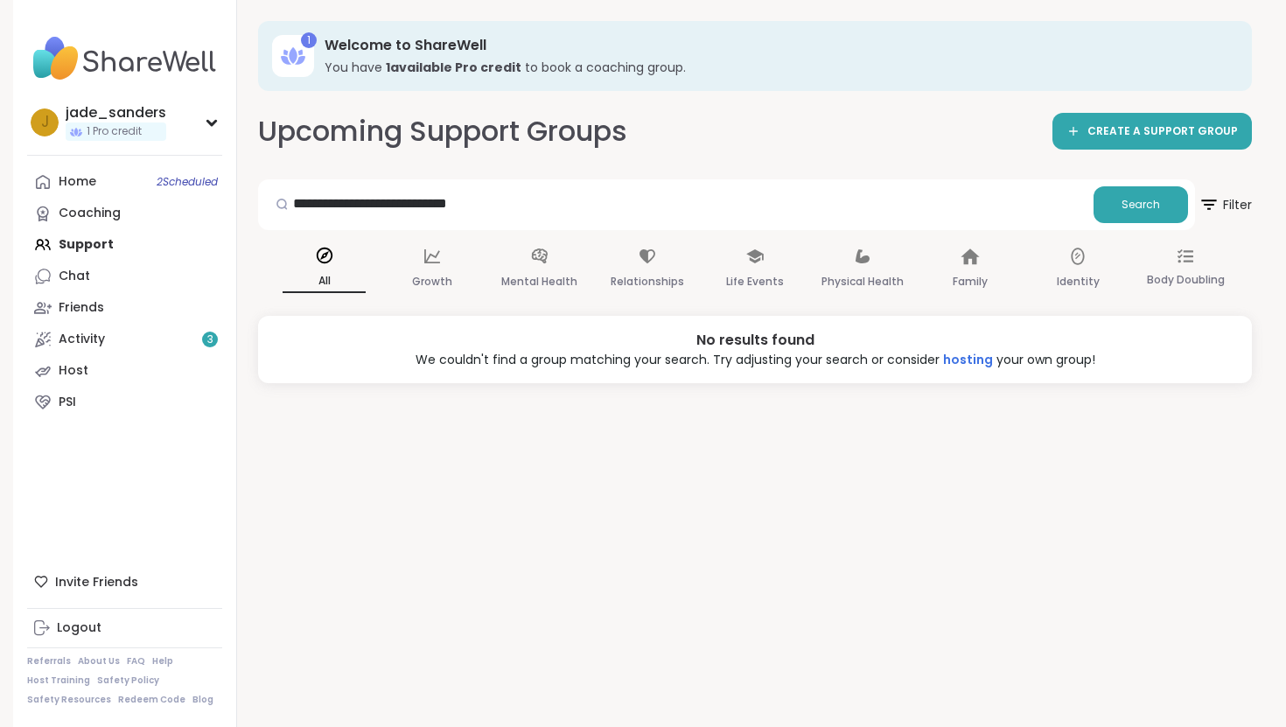
click at [61, 255] on div "Home 2 Scheduled Coaching Support Chat Friends Activity 3 Host PSI" at bounding box center [124, 292] width 195 height 252
click at [65, 248] on div "Home 2 Scheduled Coaching Support Chat Friends Activity 3 Host PSI" at bounding box center [124, 292] width 195 height 252
click at [97, 247] on div "Home 2 Scheduled Coaching Support Chat Friends Activity 3 Host PSI" at bounding box center [124, 292] width 195 height 252
click at [758, 266] on div "Life Events" at bounding box center [754, 269] width 83 height 65
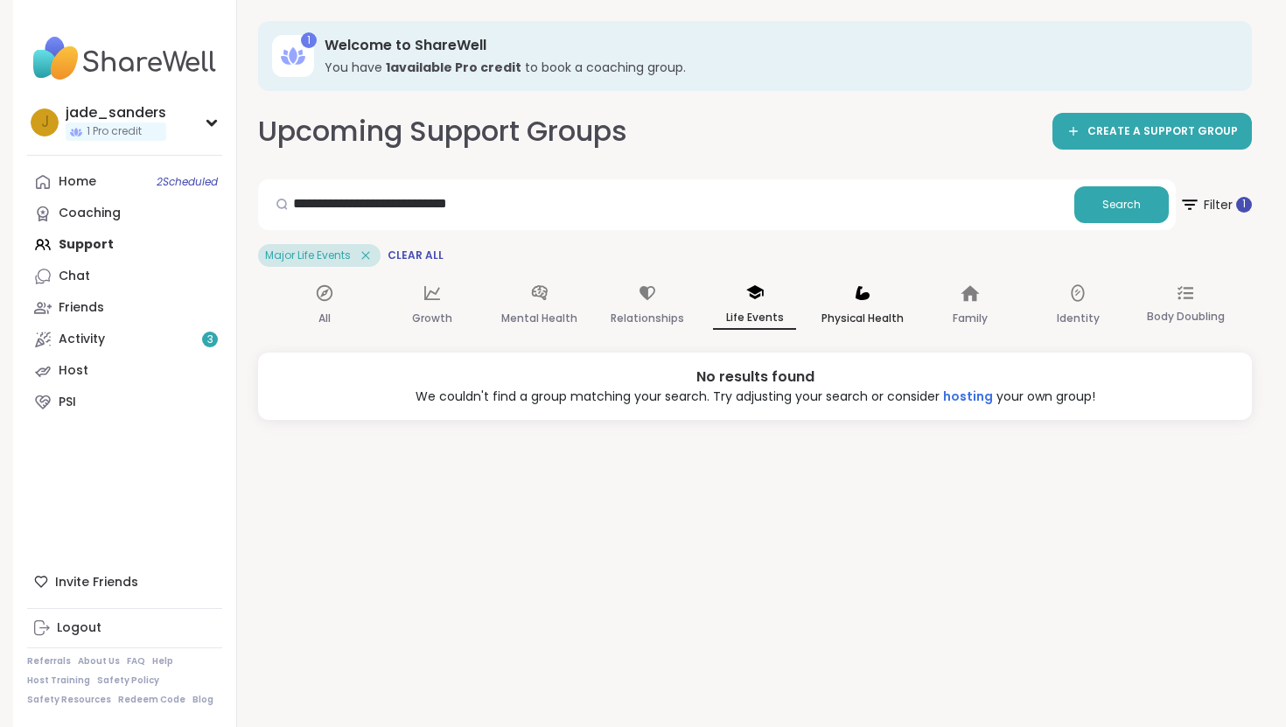
click at [851, 296] on div "Physical Health" at bounding box center [862, 306] width 83 height 65
click at [1068, 301] on icon at bounding box center [1077, 292] width 19 height 19
click at [332, 301] on icon at bounding box center [324, 292] width 19 height 19
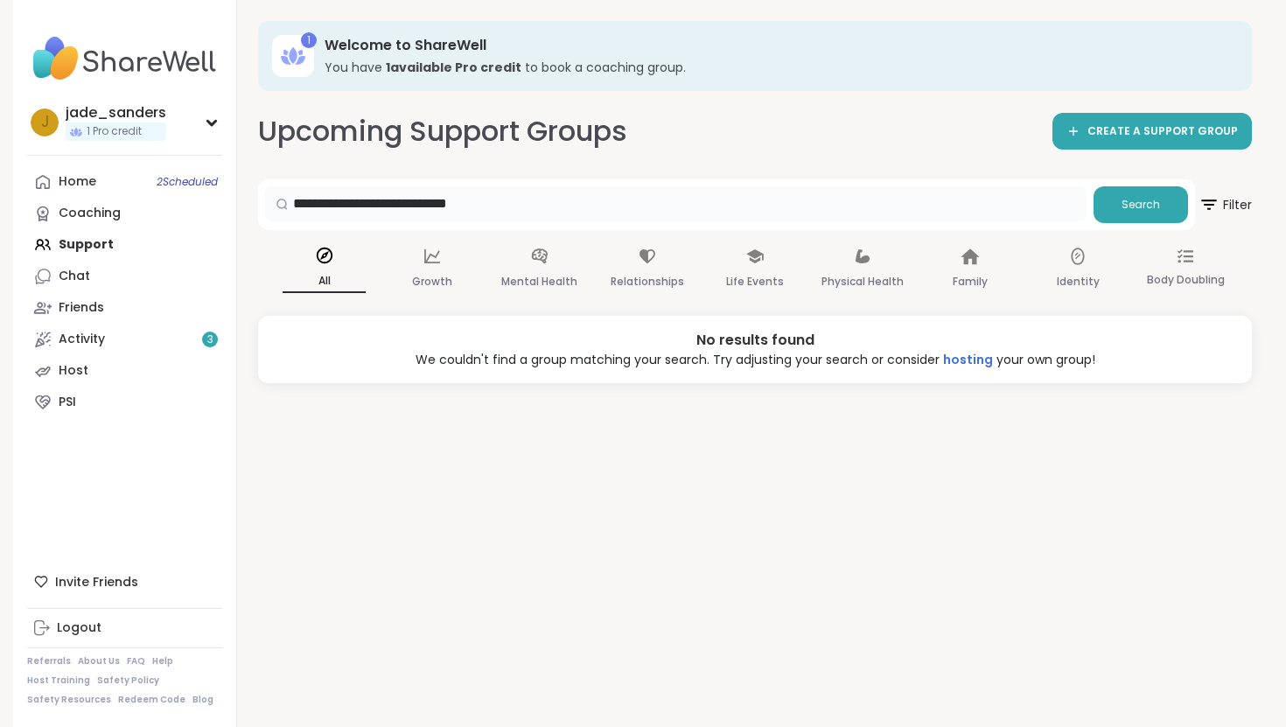
drag, startPoint x: 504, startPoint y: 206, endPoint x: 213, endPoint y: 152, distance: 295.4
click at [214, 151] on div "**********" at bounding box center [643, 363] width 1260 height 727
type input "**********"
click at [143, 408] on link "PSI" at bounding box center [124, 402] width 195 height 31
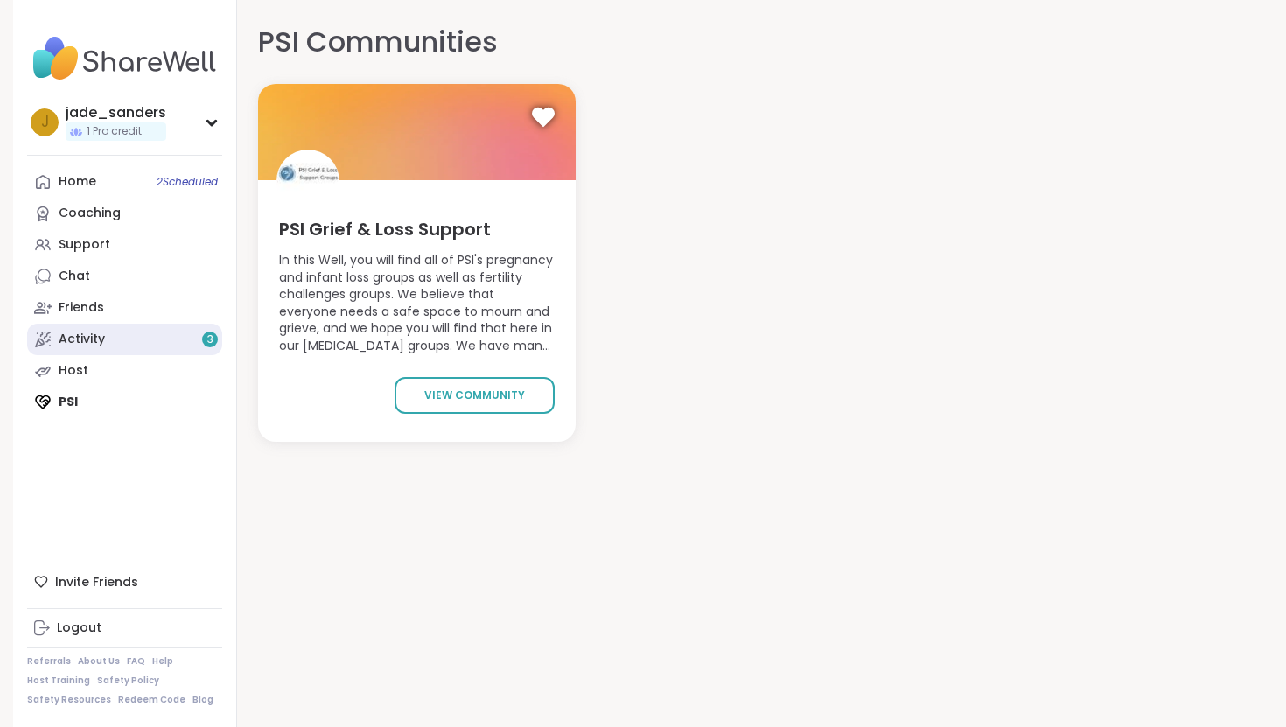
click at [166, 346] on link "Activity 3" at bounding box center [124, 339] width 195 height 31
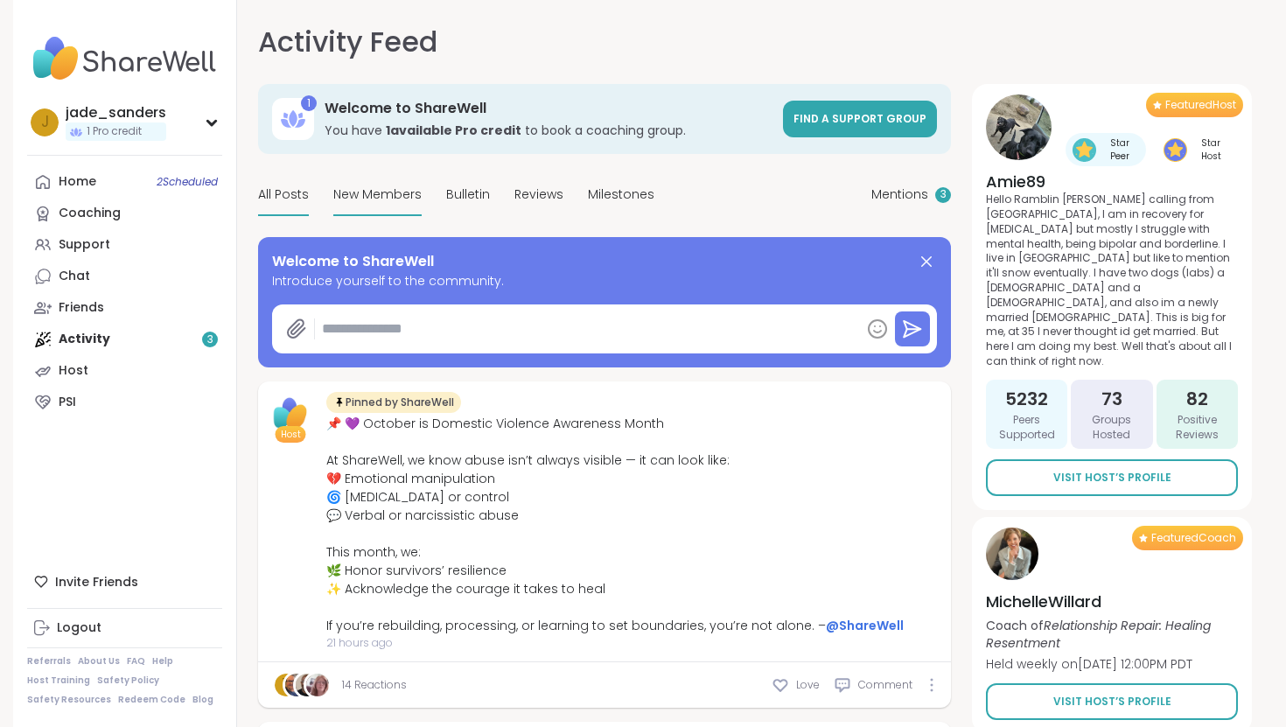
click at [353, 185] on span "New Members" at bounding box center [377, 194] width 88 height 18
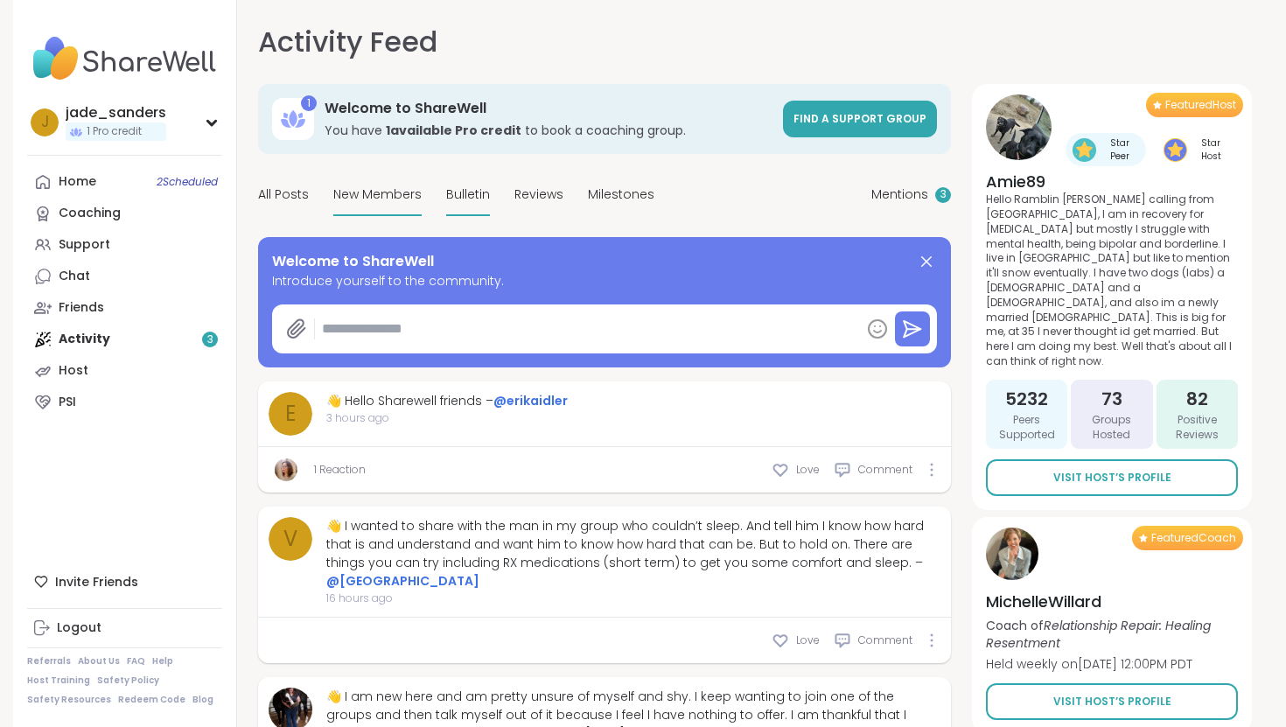
click at [450, 197] on span "Bulletin" at bounding box center [468, 194] width 44 height 18
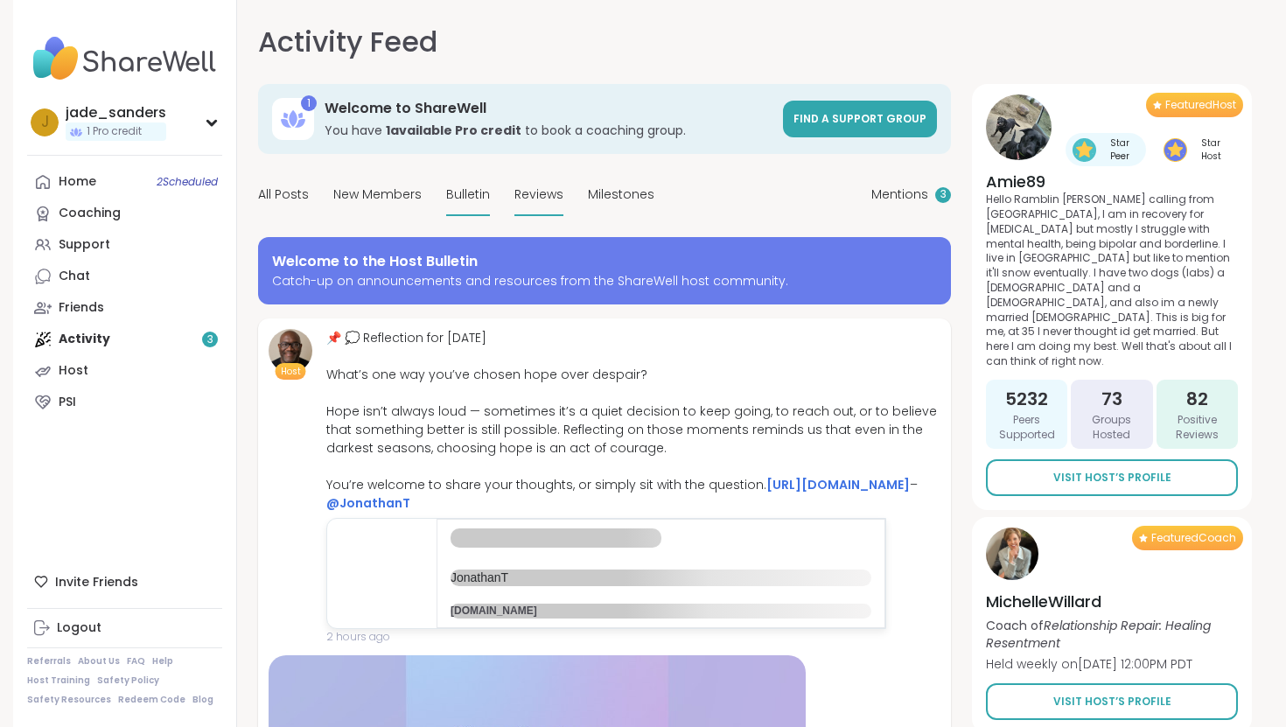
click at [554, 200] on span "Reviews" at bounding box center [538, 194] width 49 height 18
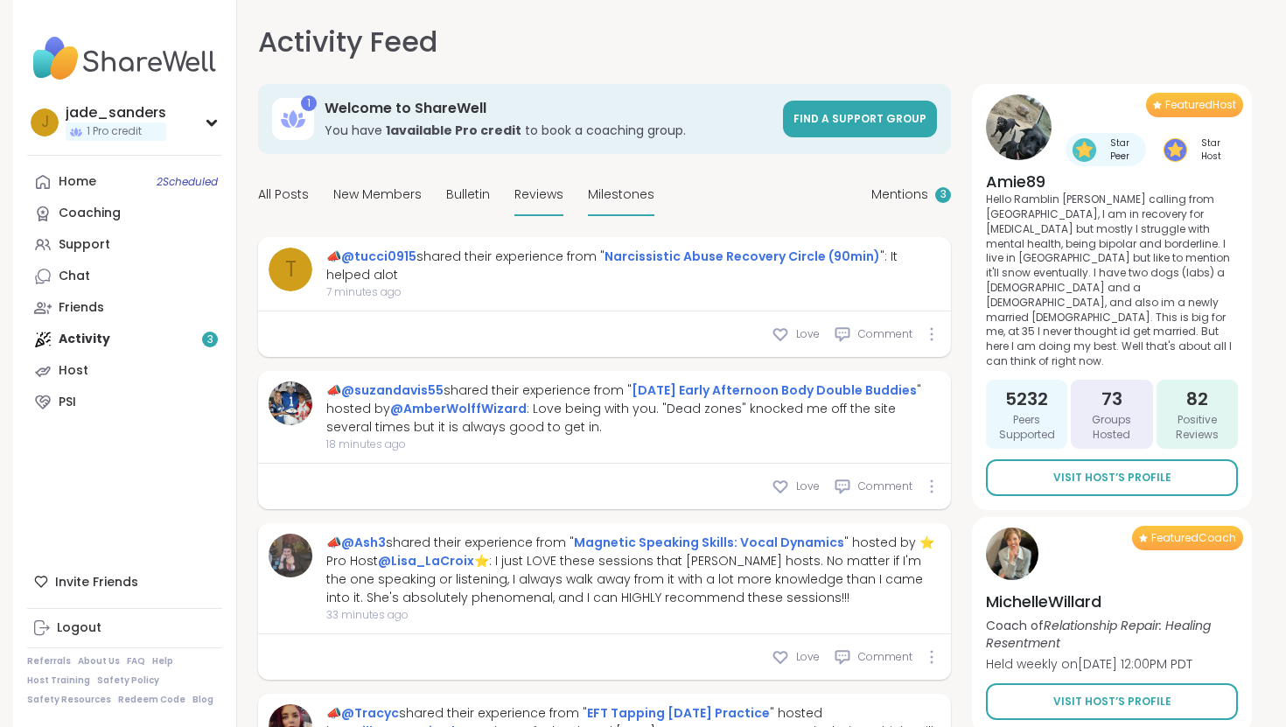
click at [609, 192] on span "Milestones" at bounding box center [621, 194] width 66 height 18
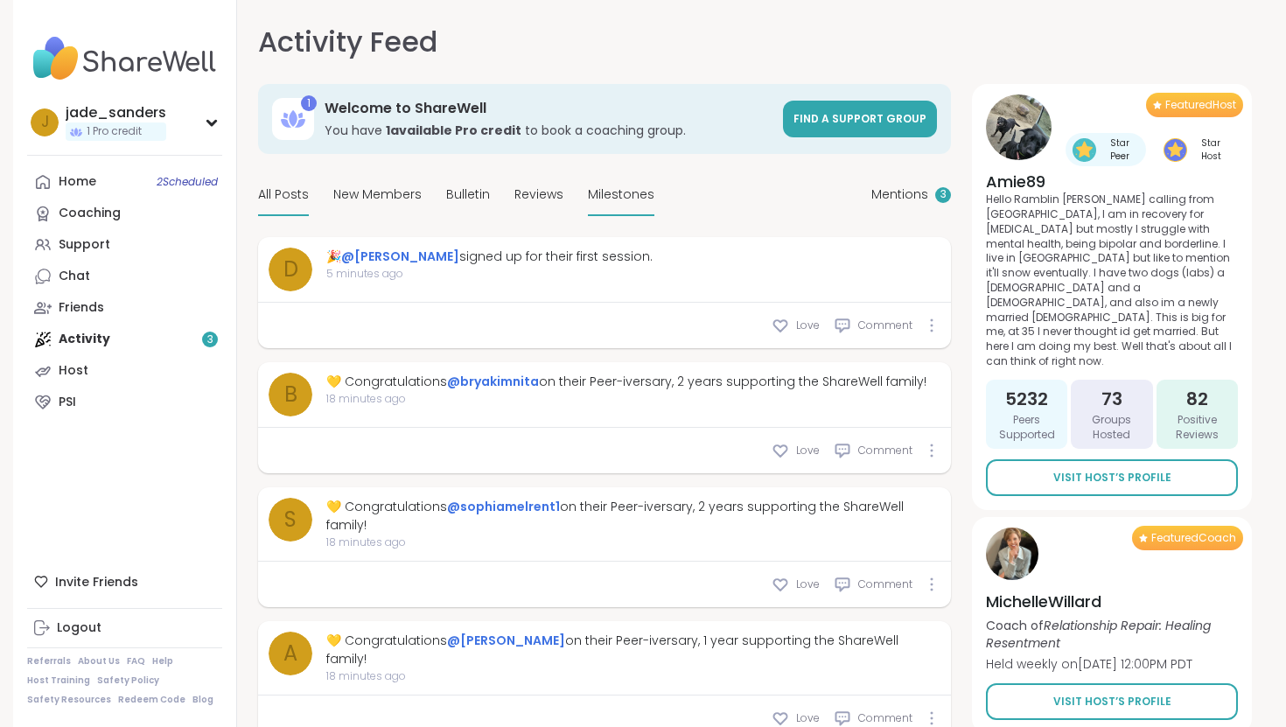
click at [295, 195] on span "All Posts" at bounding box center [283, 194] width 51 height 18
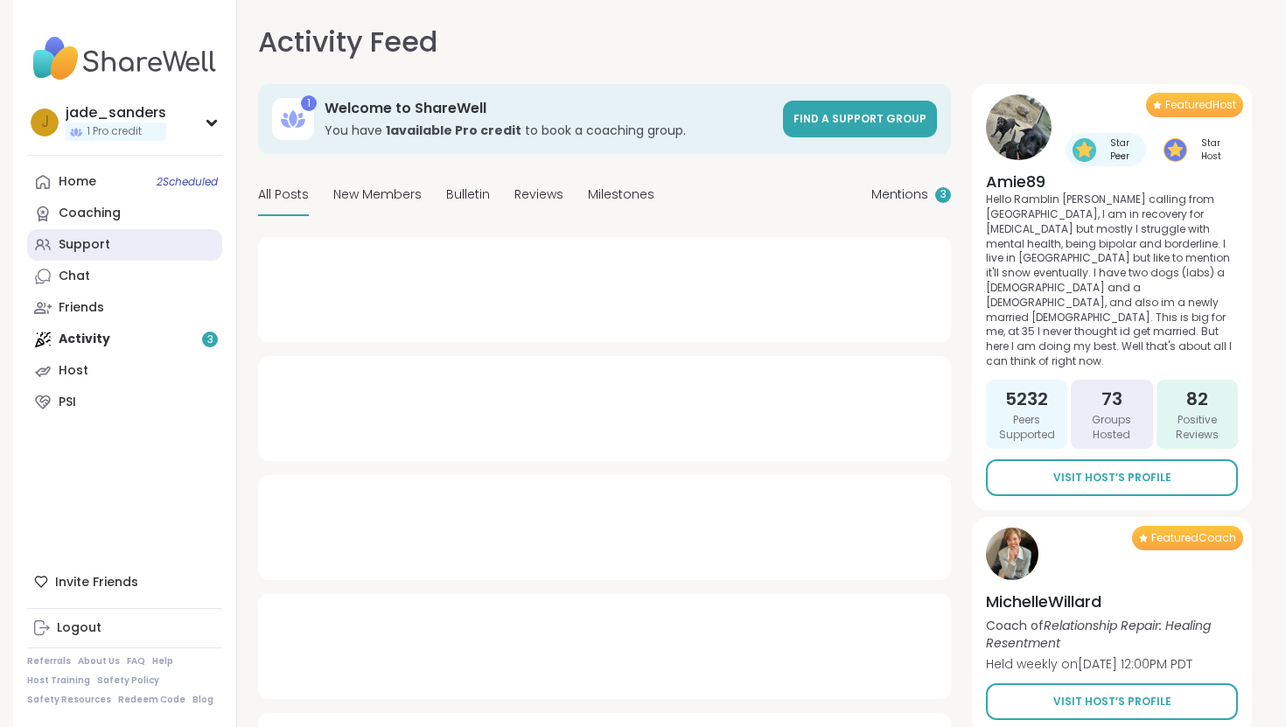
type textarea "*"
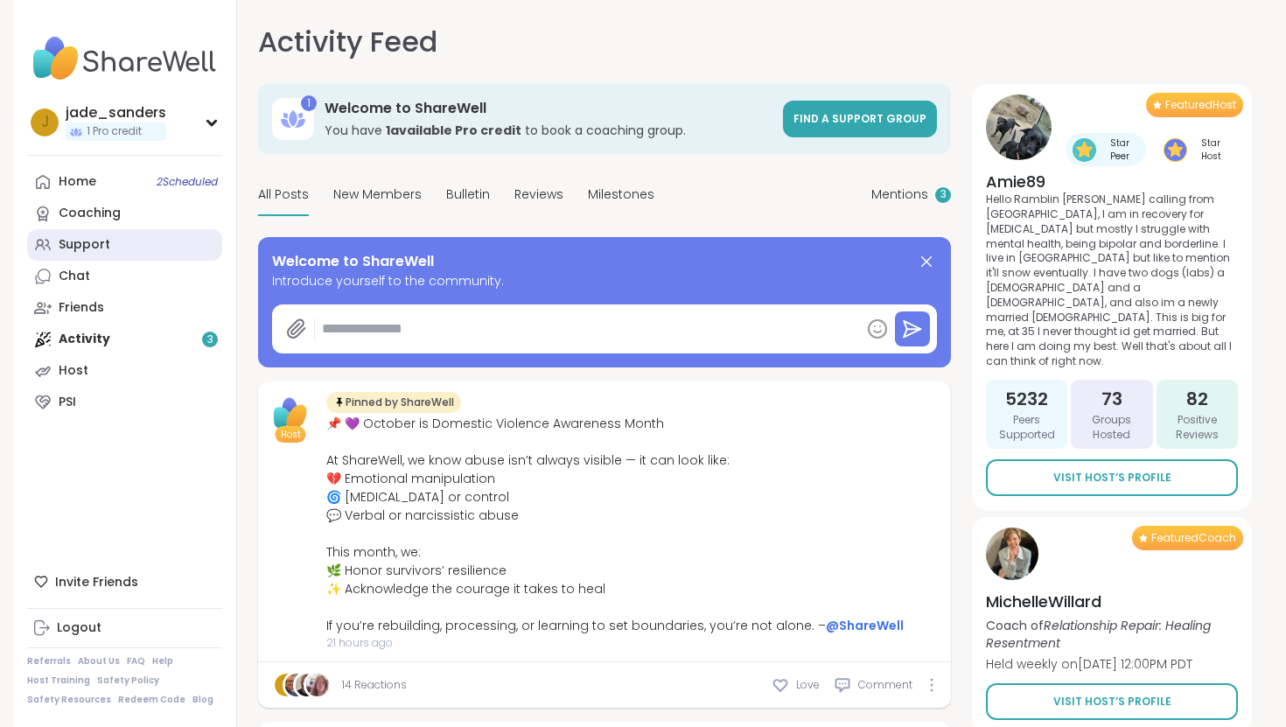
click at [73, 243] on div "Support" at bounding box center [85, 244] width 52 height 17
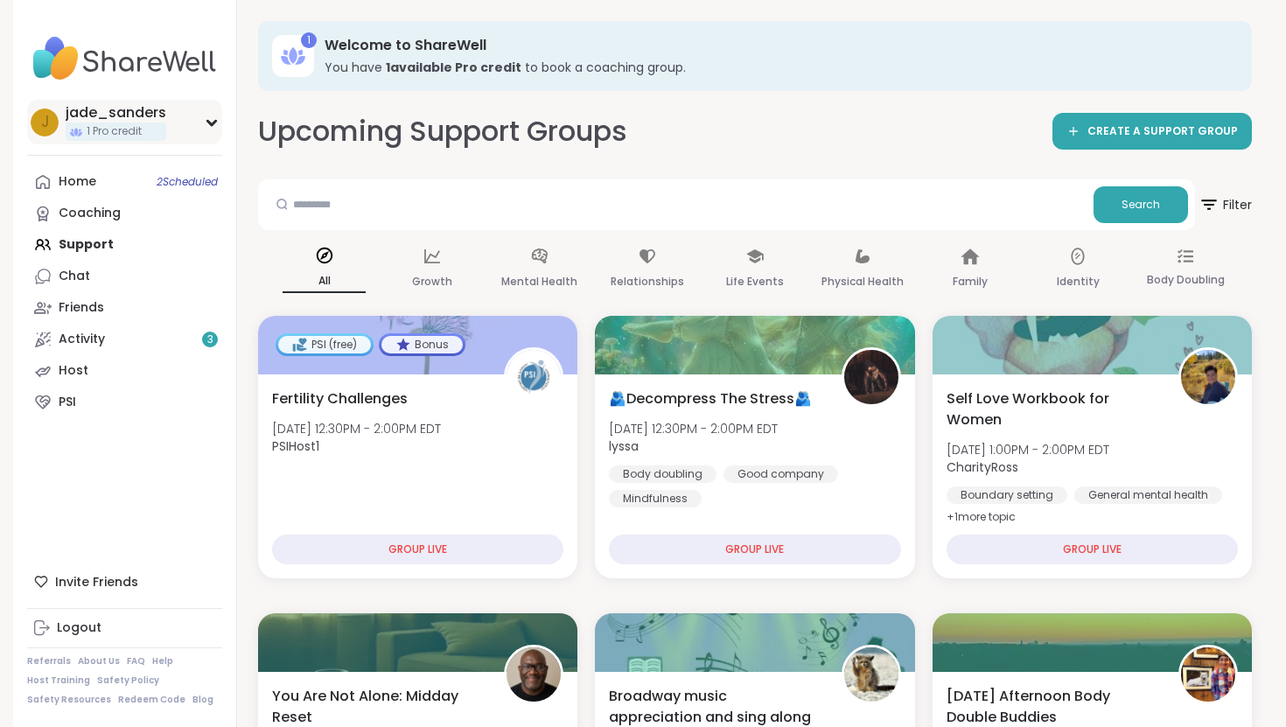
click at [87, 108] on div "jade_sanders" at bounding box center [116, 112] width 101 height 19
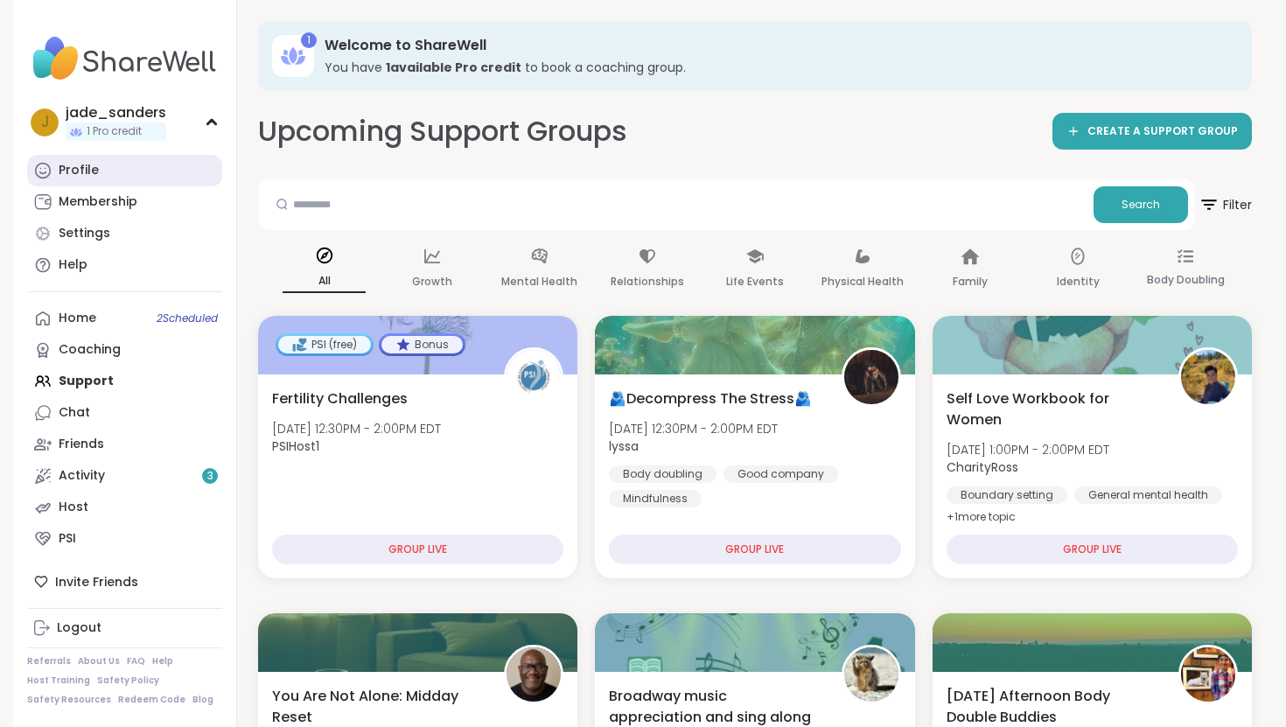
click at [81, 171] on div "Profile" at bounding box center [79, 170] width 40 height 17
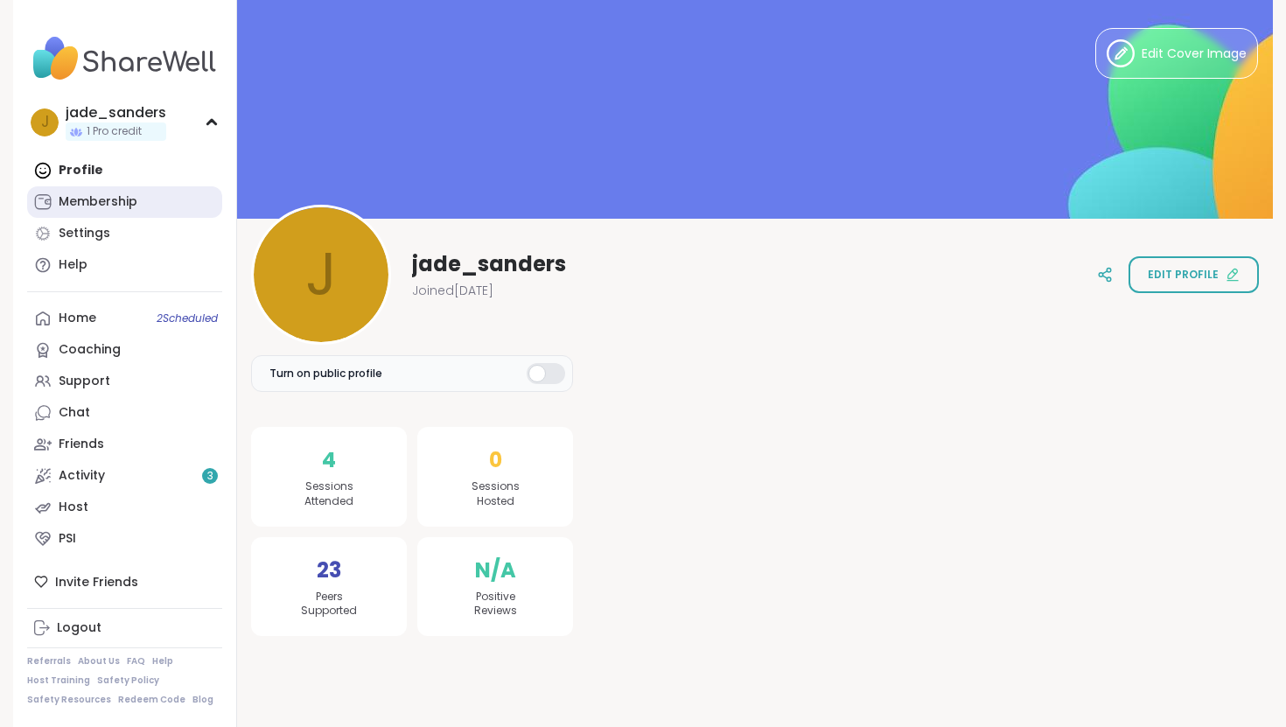
click at [75, 204] on div "Membership" at bounding box center [98, 201] width 79 height 17
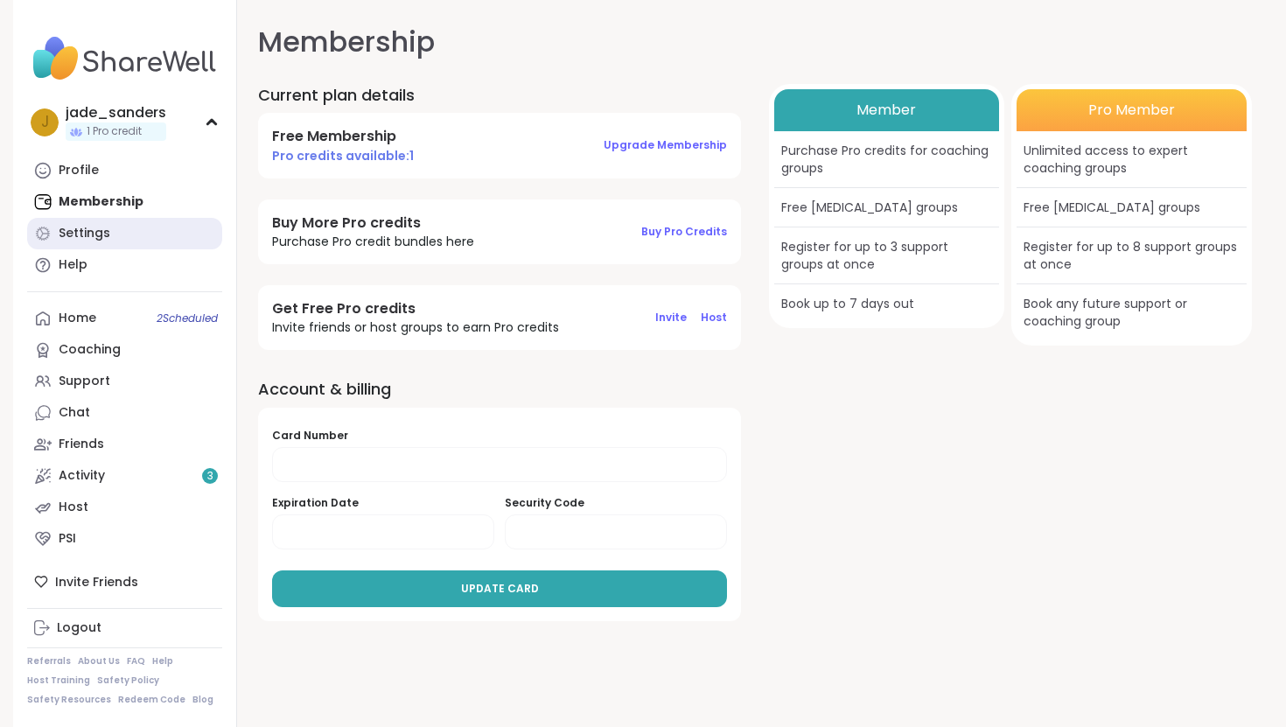
click at [81, 226] on div "Settings" at bounding box center [85, 233] width 52 height 17
select select "**"
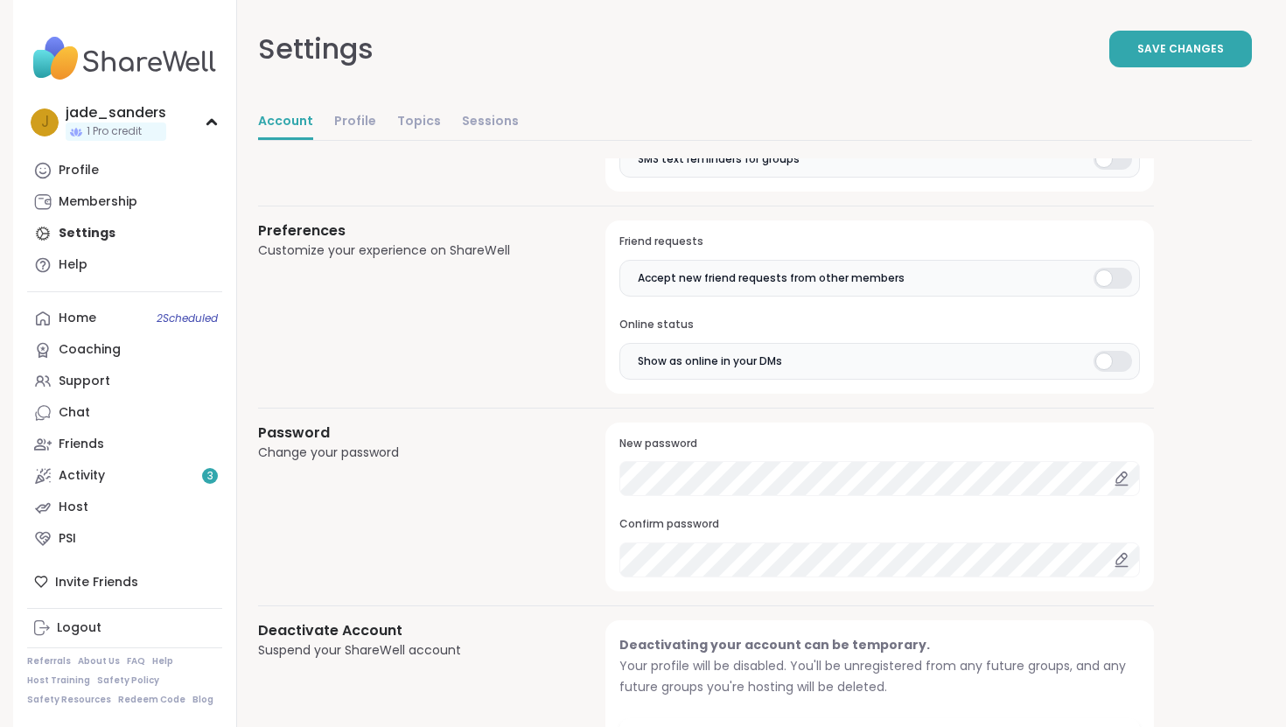
scroll to position [1333, 0]
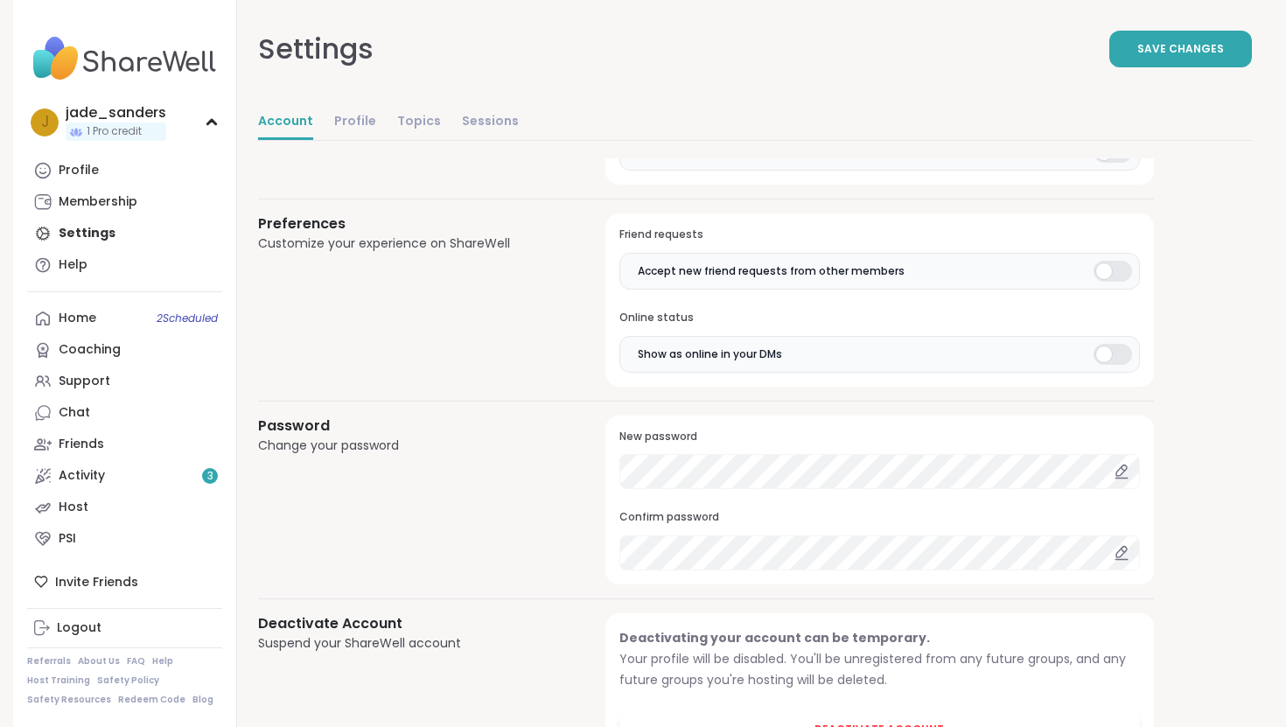
click at [1125, 476] on icon at bounding box center [1122, 472] width 16 height 16
click at [1120, 476] on icon at bounding box center [1121, 470] width 10 height 10
